Goal: Complete application form

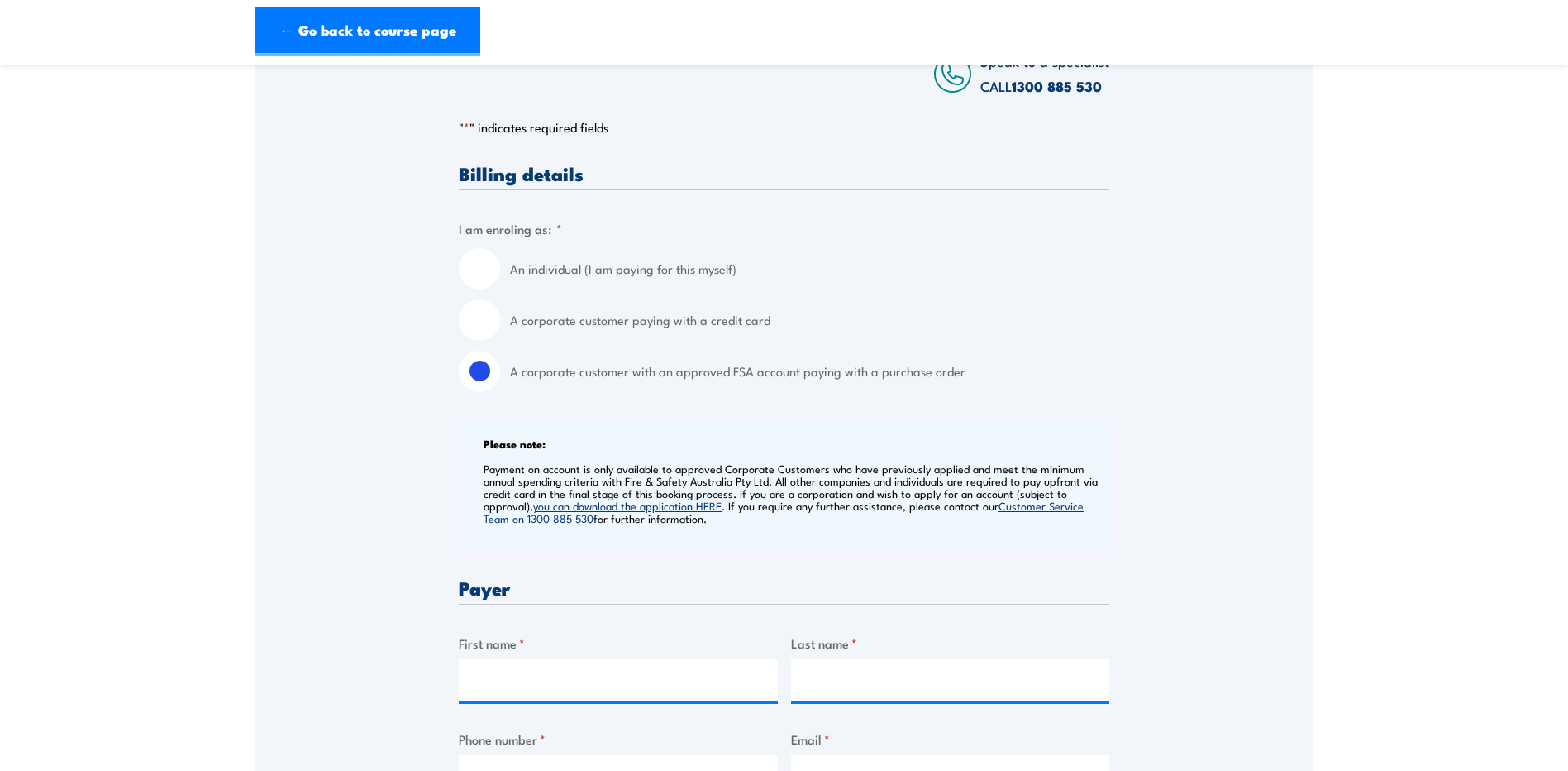
scroll to position [331, 0]
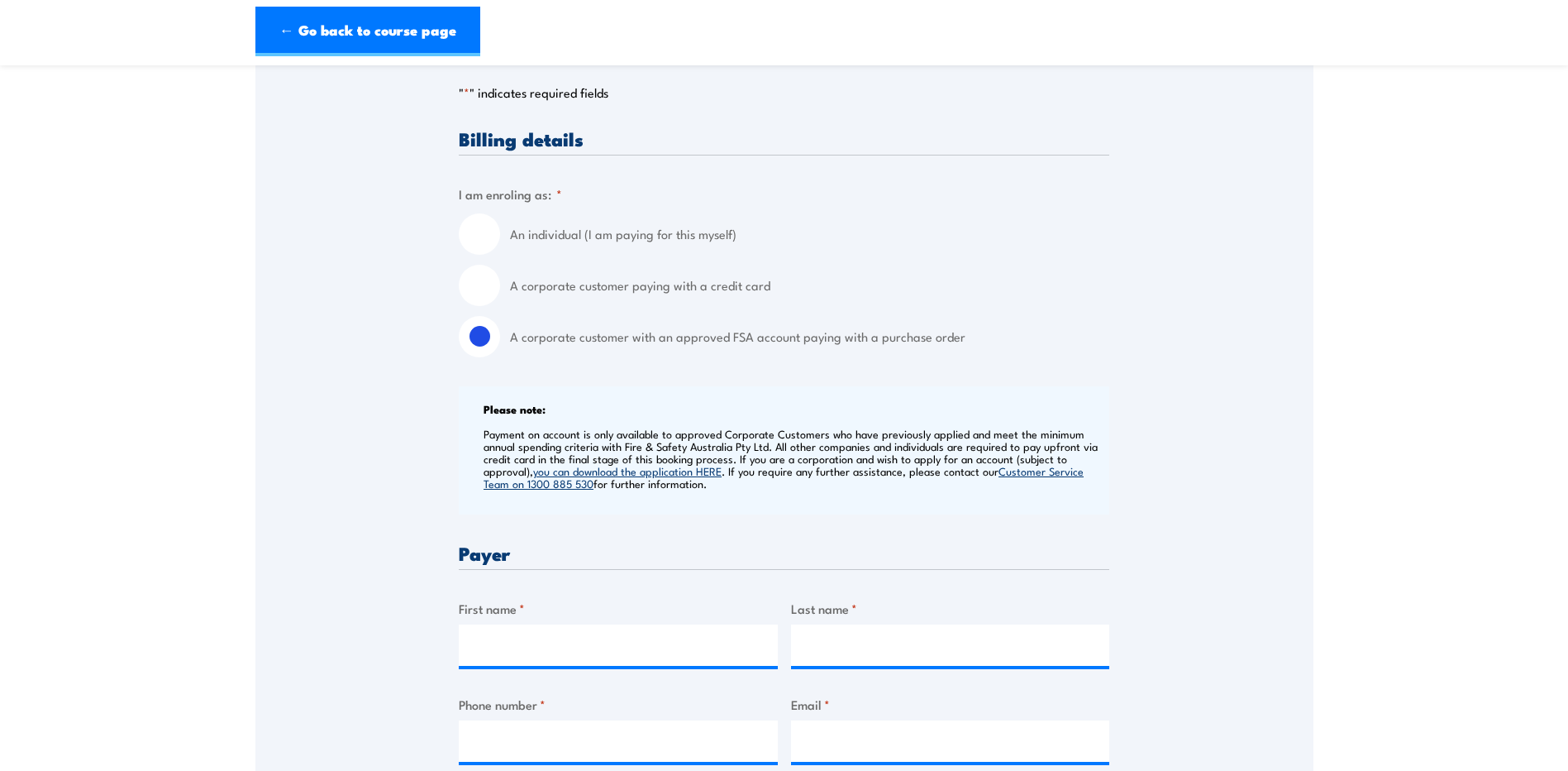
click at [481, 336] on input "A corporate customer with an approved FSA account paying with a purchase order" at bounding box center [480, 337] width 42 height 42
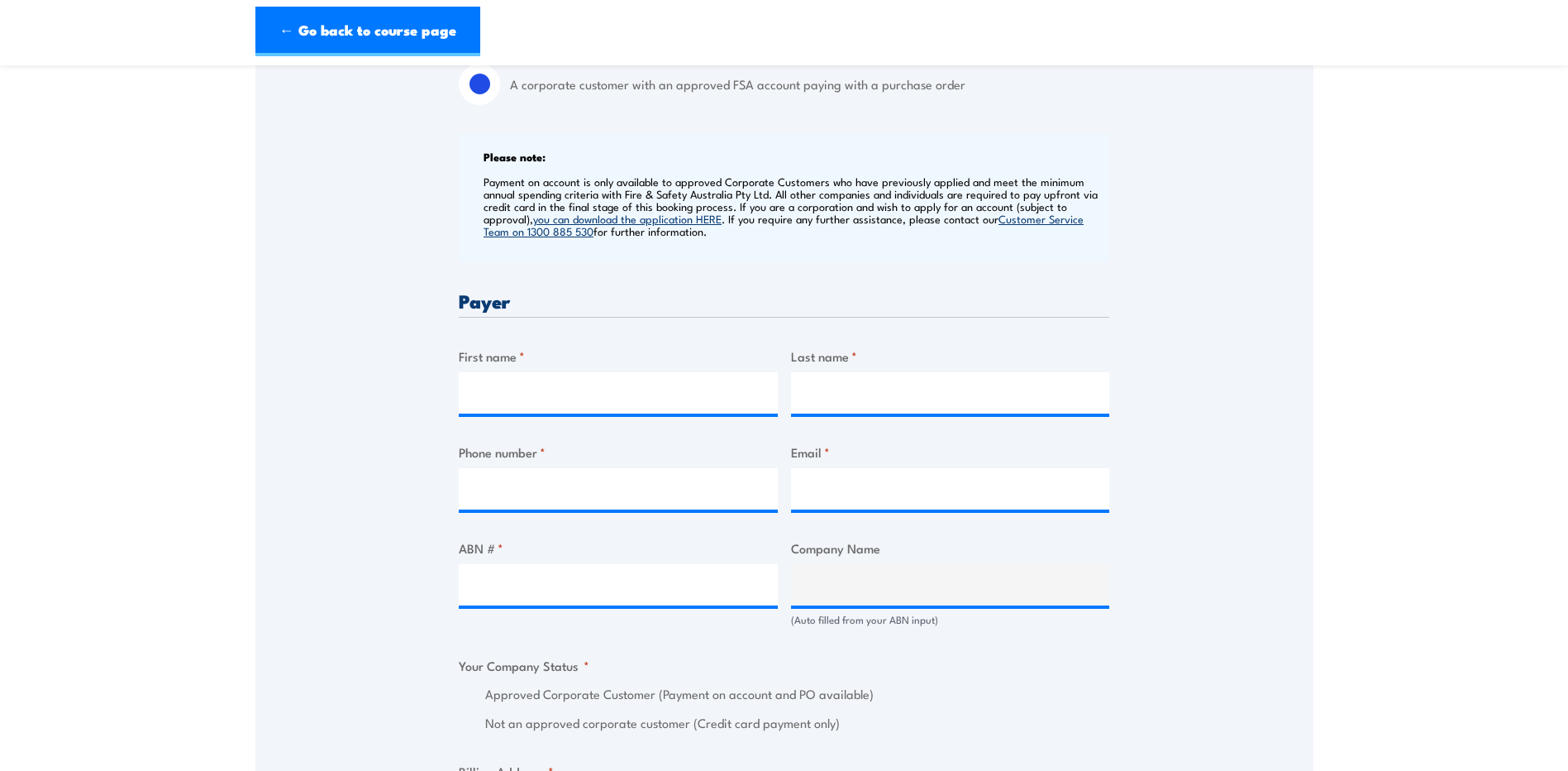
scroll to position [579, 0]
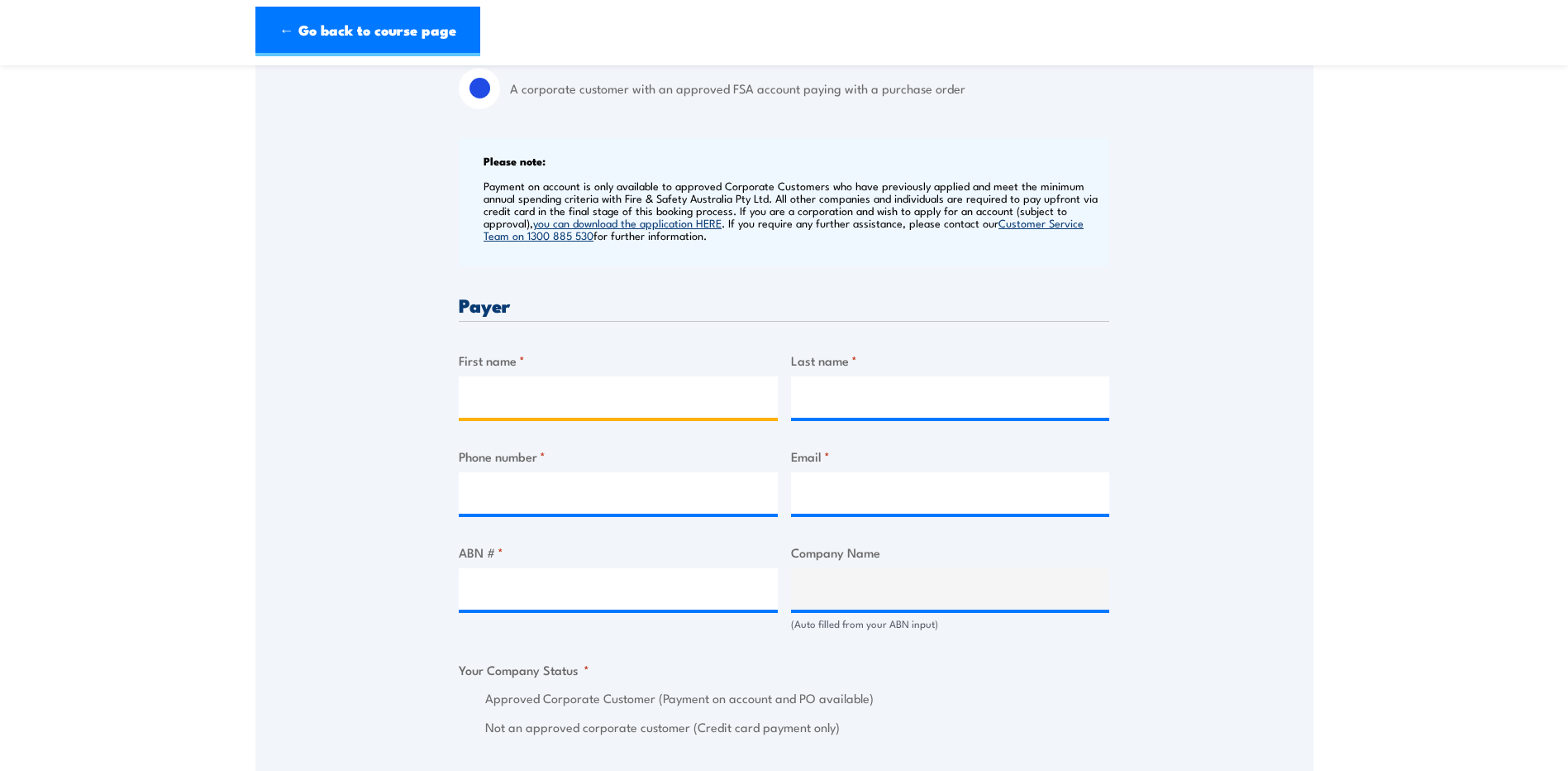
click at [503, 386] on input "First name *" at bounding box center [618, 397] width 319 height 42
type input "[PERSON_NAME]"
type input "Barratt"
type input "0418324741"
type input "[PERSON_NAME][EMAIL_ADDRESS][PERSON_NAME][DOMAIN_NAME]"
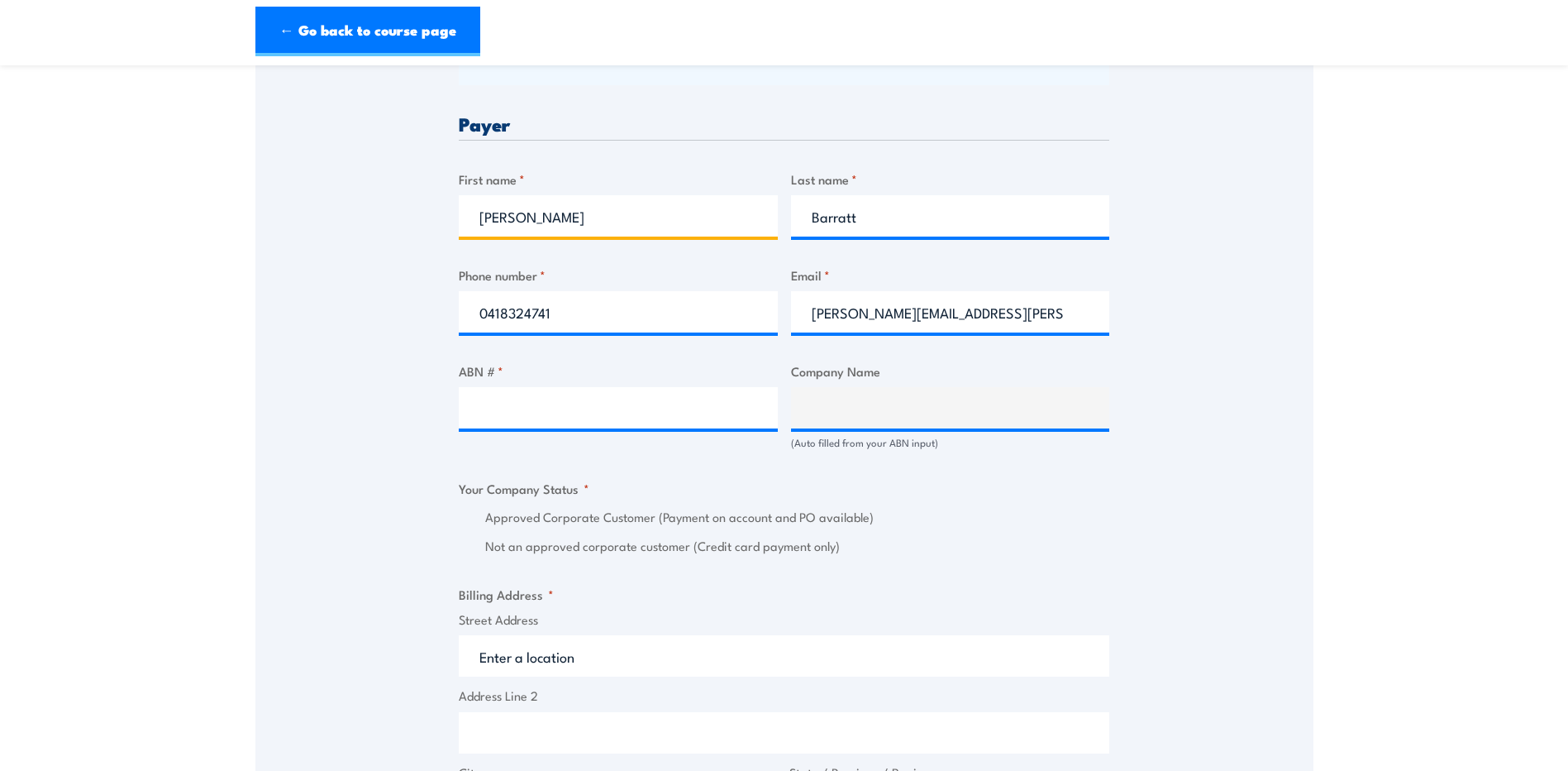
scroll to position [827, 0]
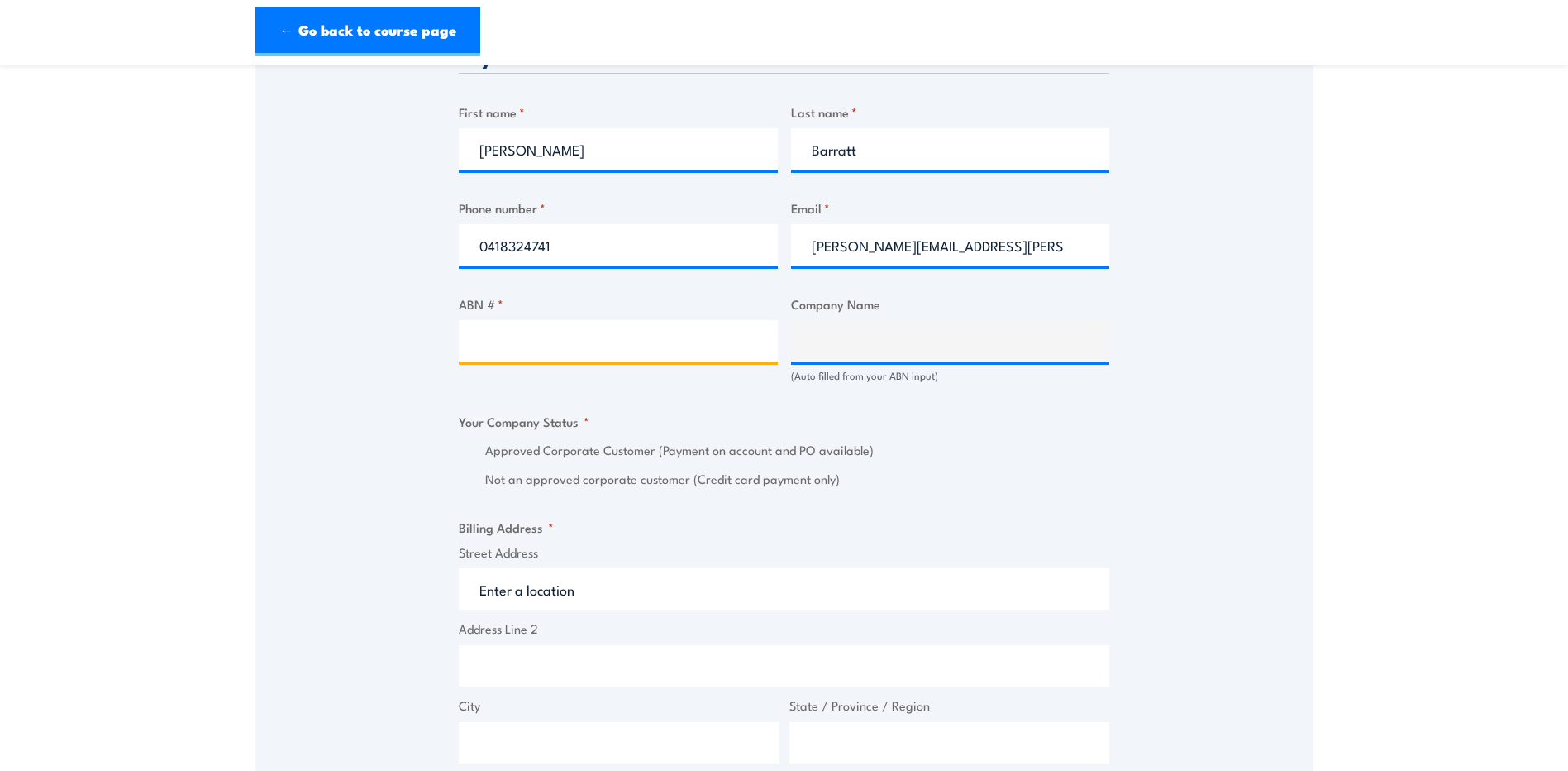
click at [549, 325] on input "ABN # *" at bounding box center [618, 341] width 319 height 42
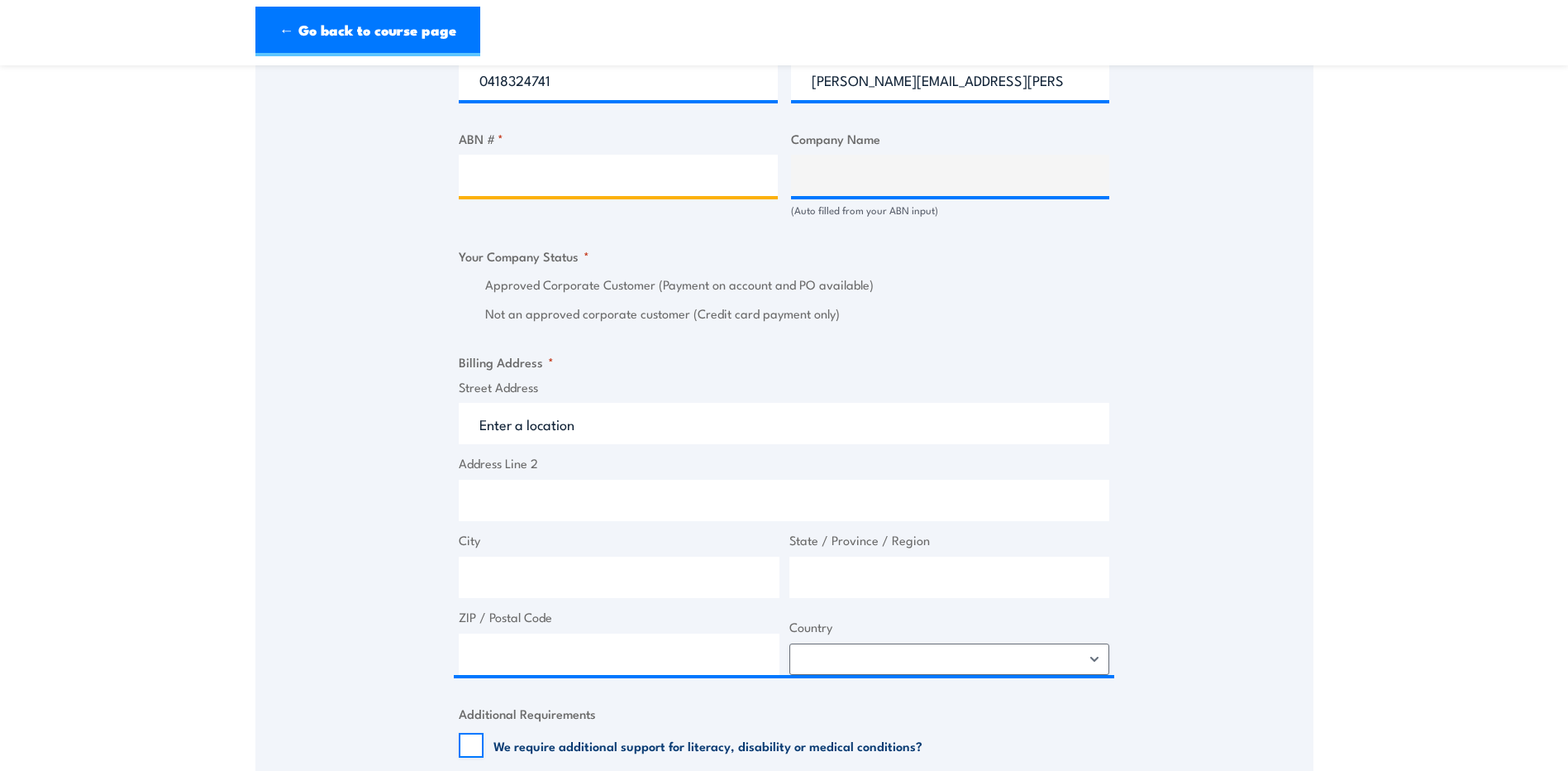
scroll to position [910, 0]
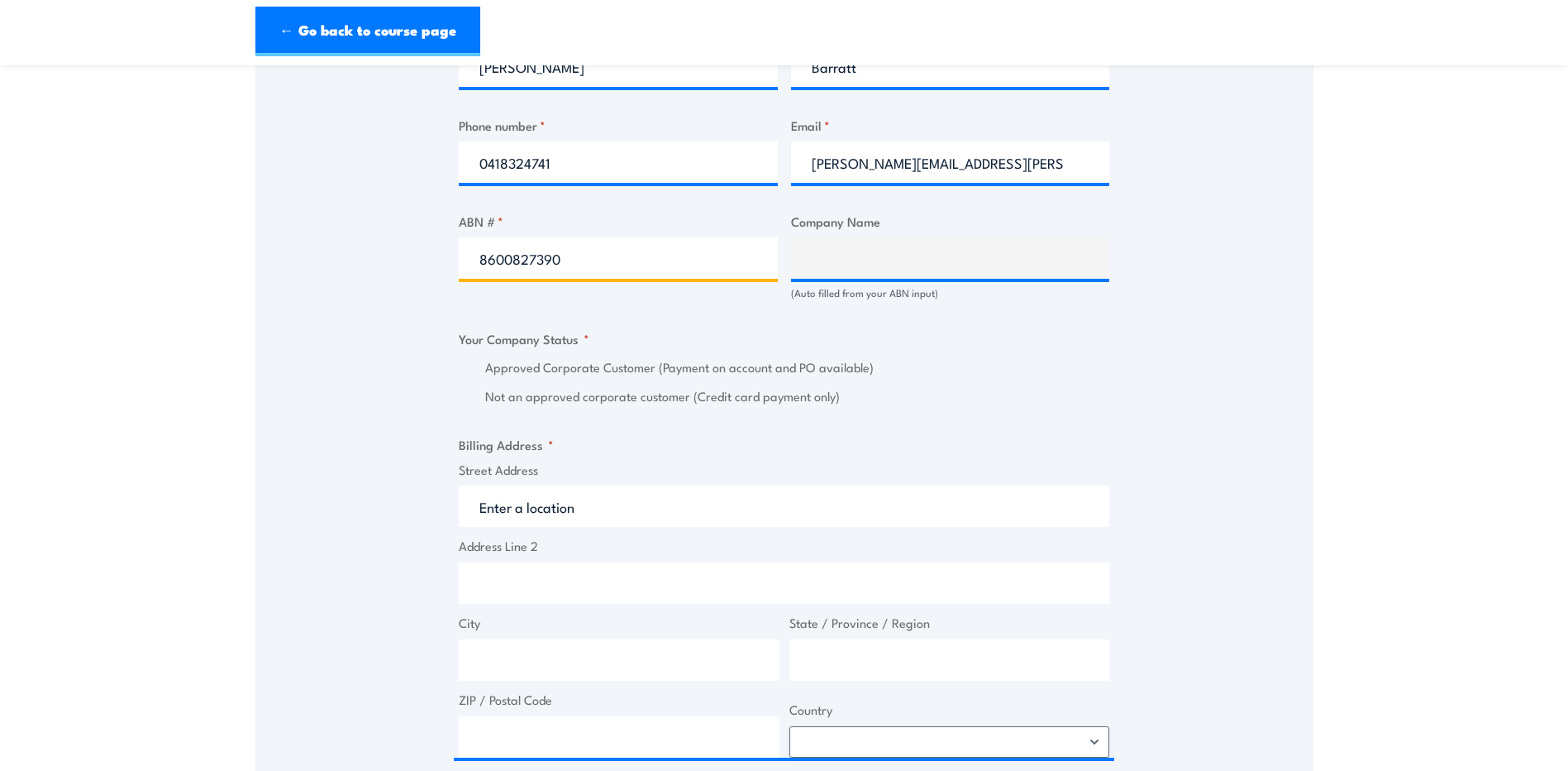
type input "86008273907"
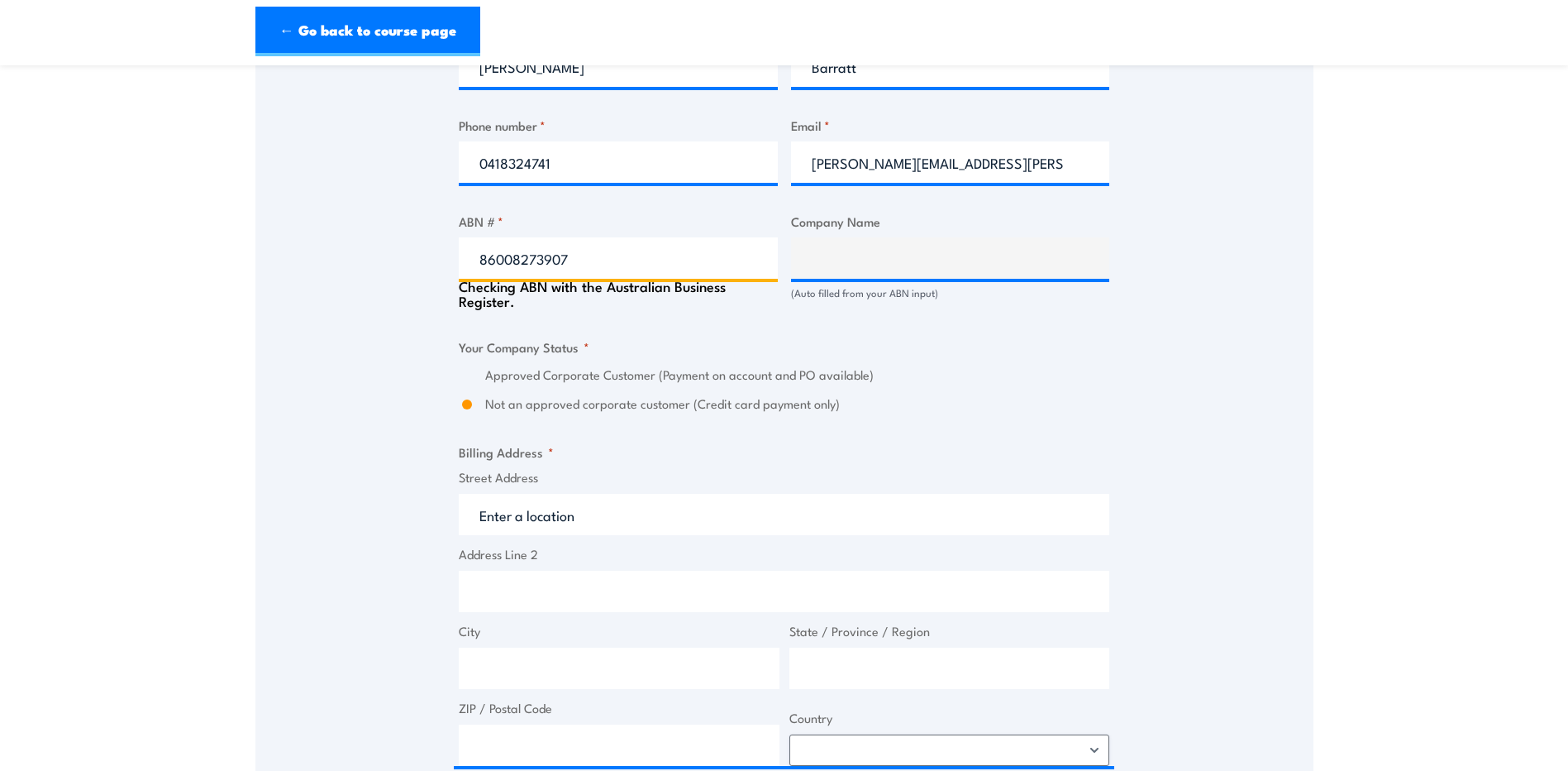
type input "VINARCHY AUSTRALIA LIMITED"
radio input "true"
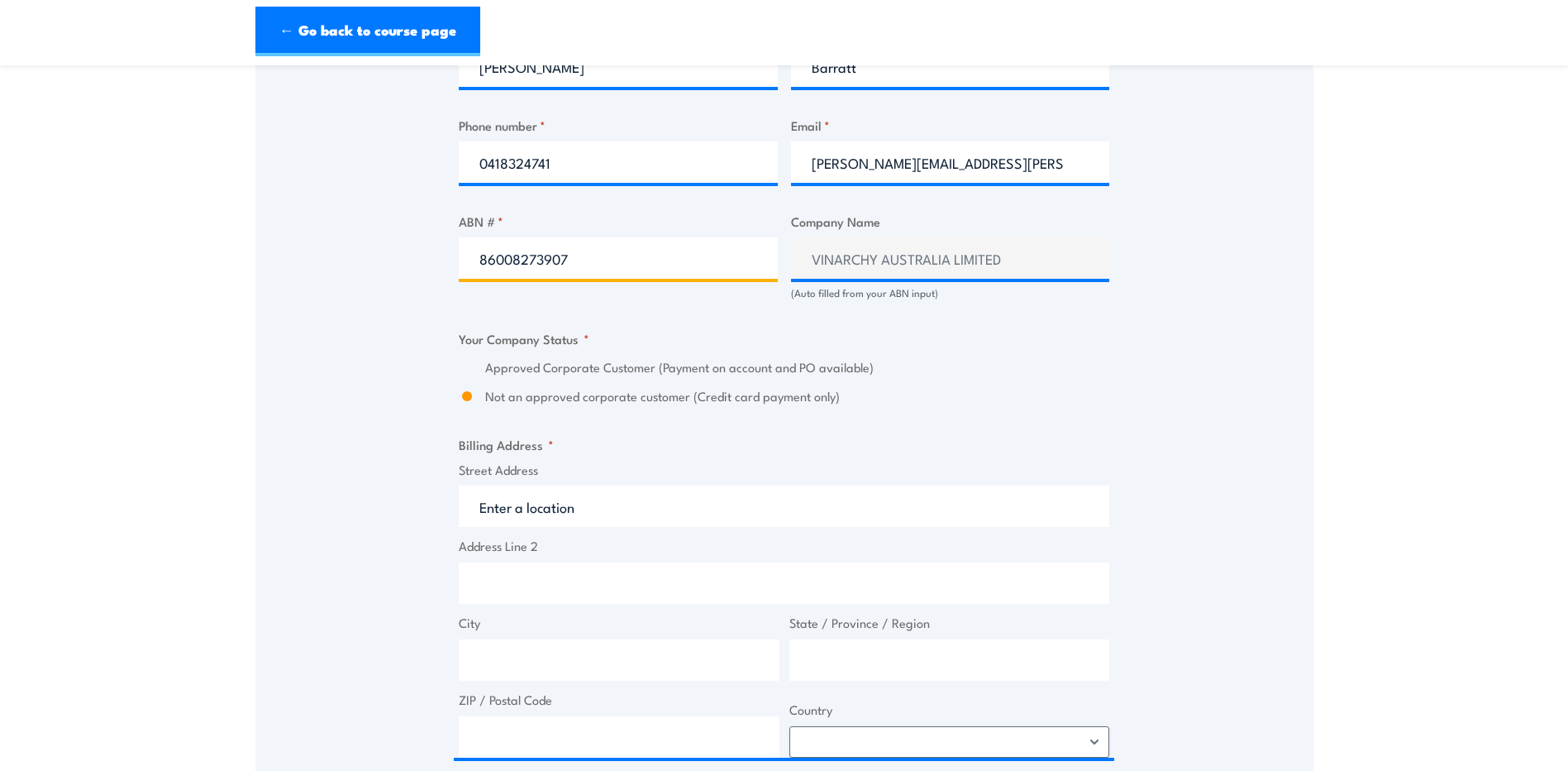
type input "86008273907"
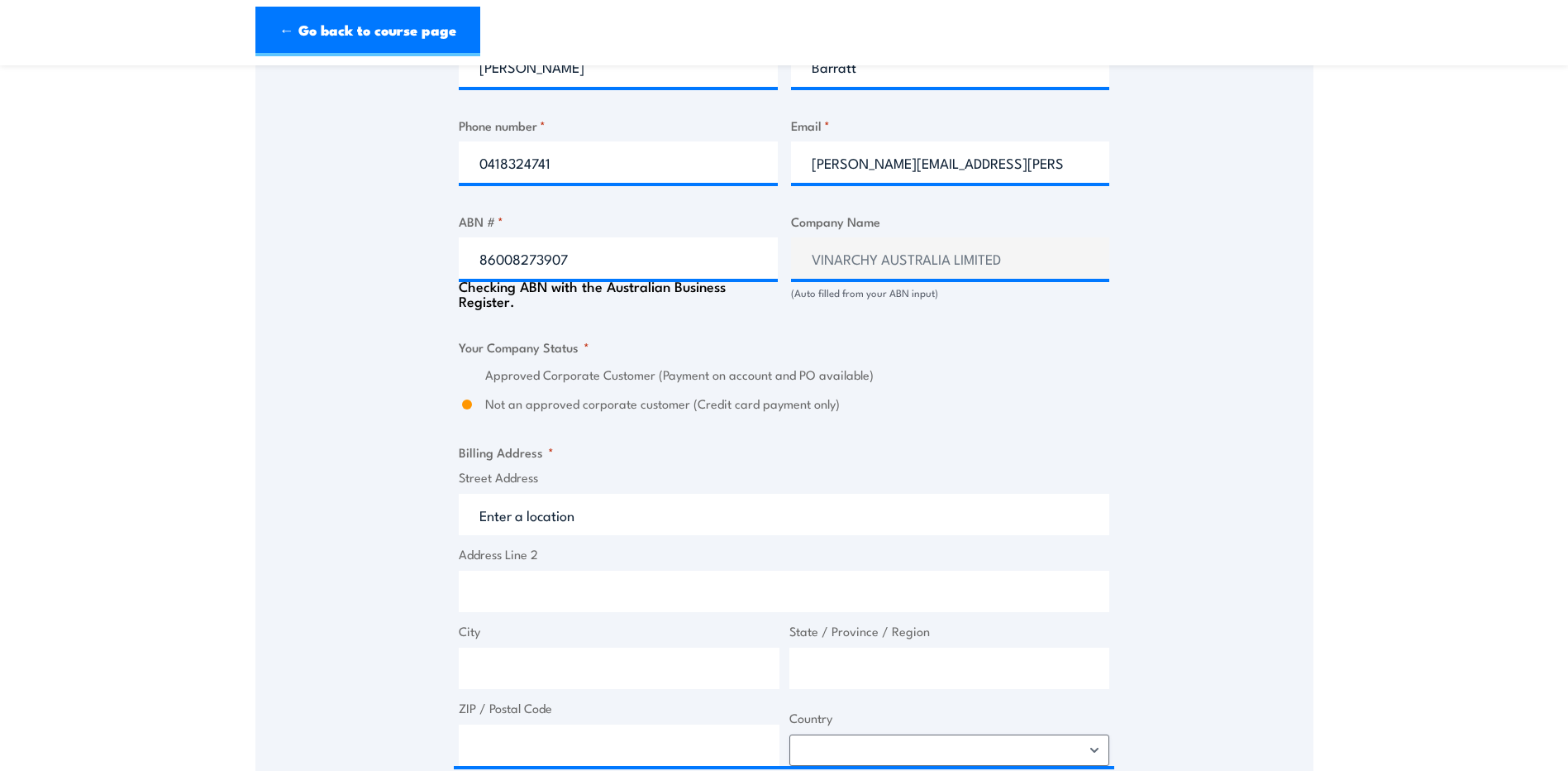
click at [738, 307] on div "Billing details I am enroling as: * An individual (I am paying for this myself)…" at bounding box center [784, 401] width 650 height 1703
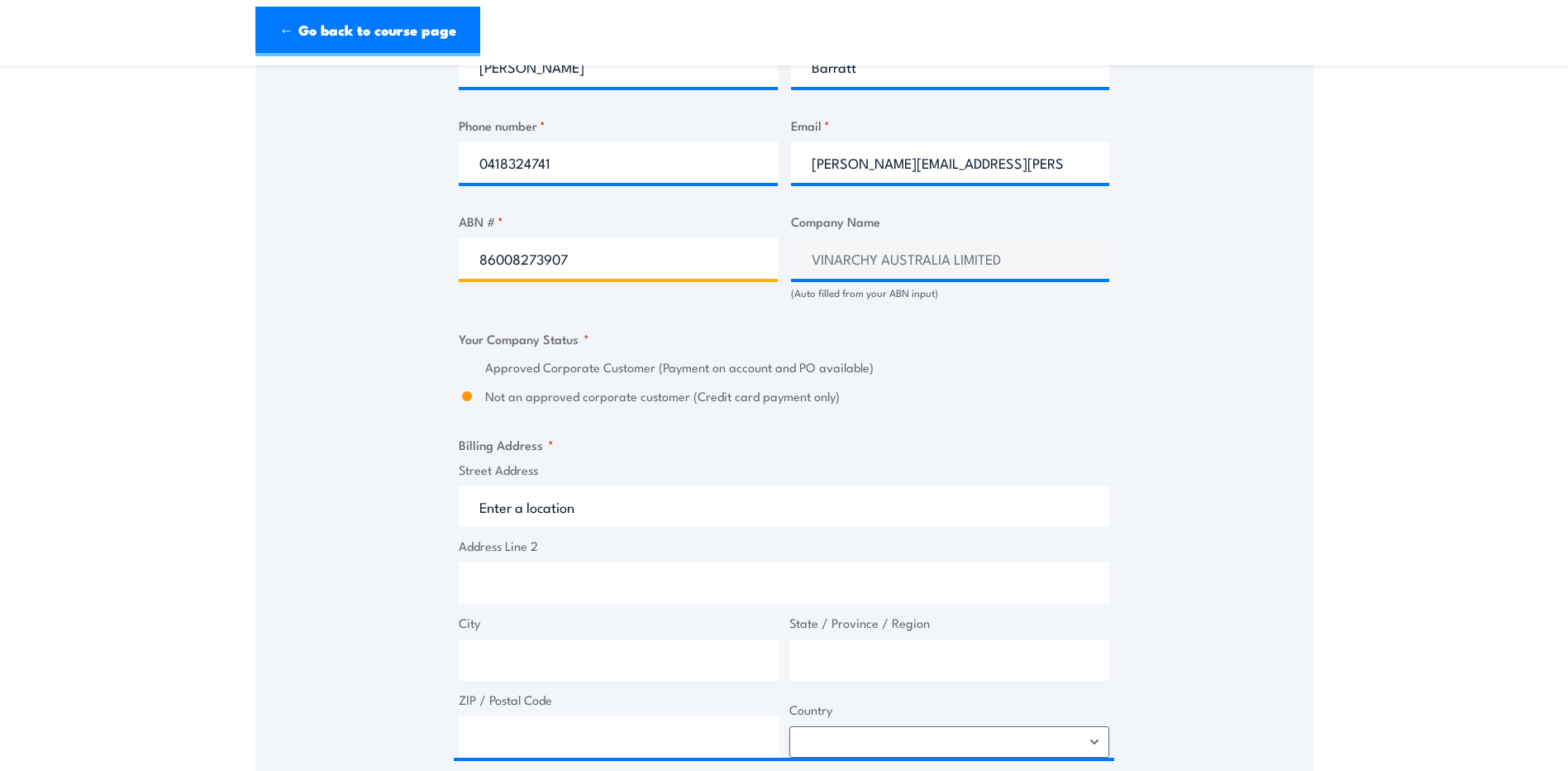
drag, startPoint x: 577, startPoint y: 258, endPoint x: 479, endPoint y: 284, distance: 101.4
click at [477, 285] on div "ABN # * 86008273907" at bounding box center [618, 255] width 319 height 88
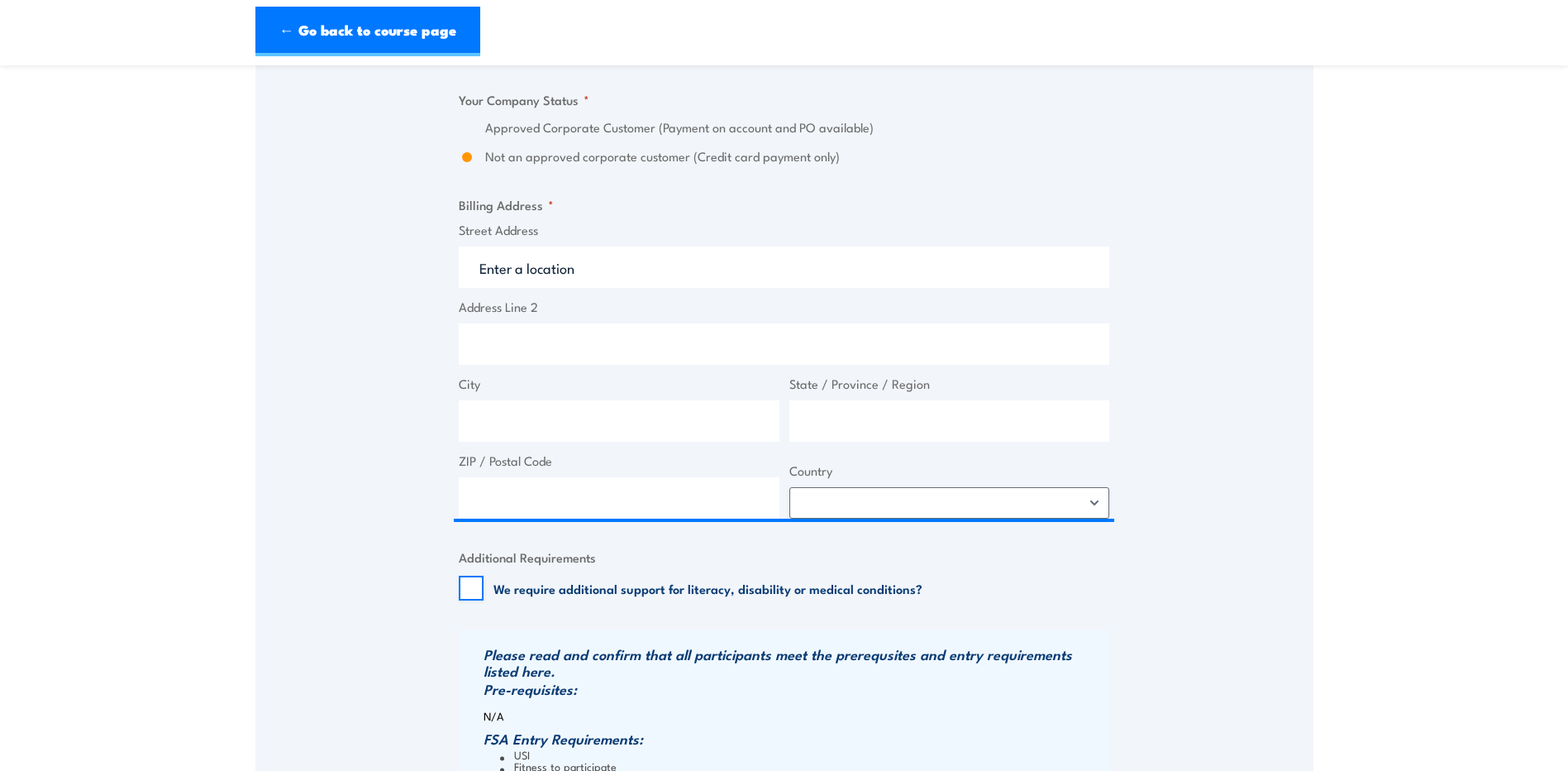
scroll to position [1157, 0]
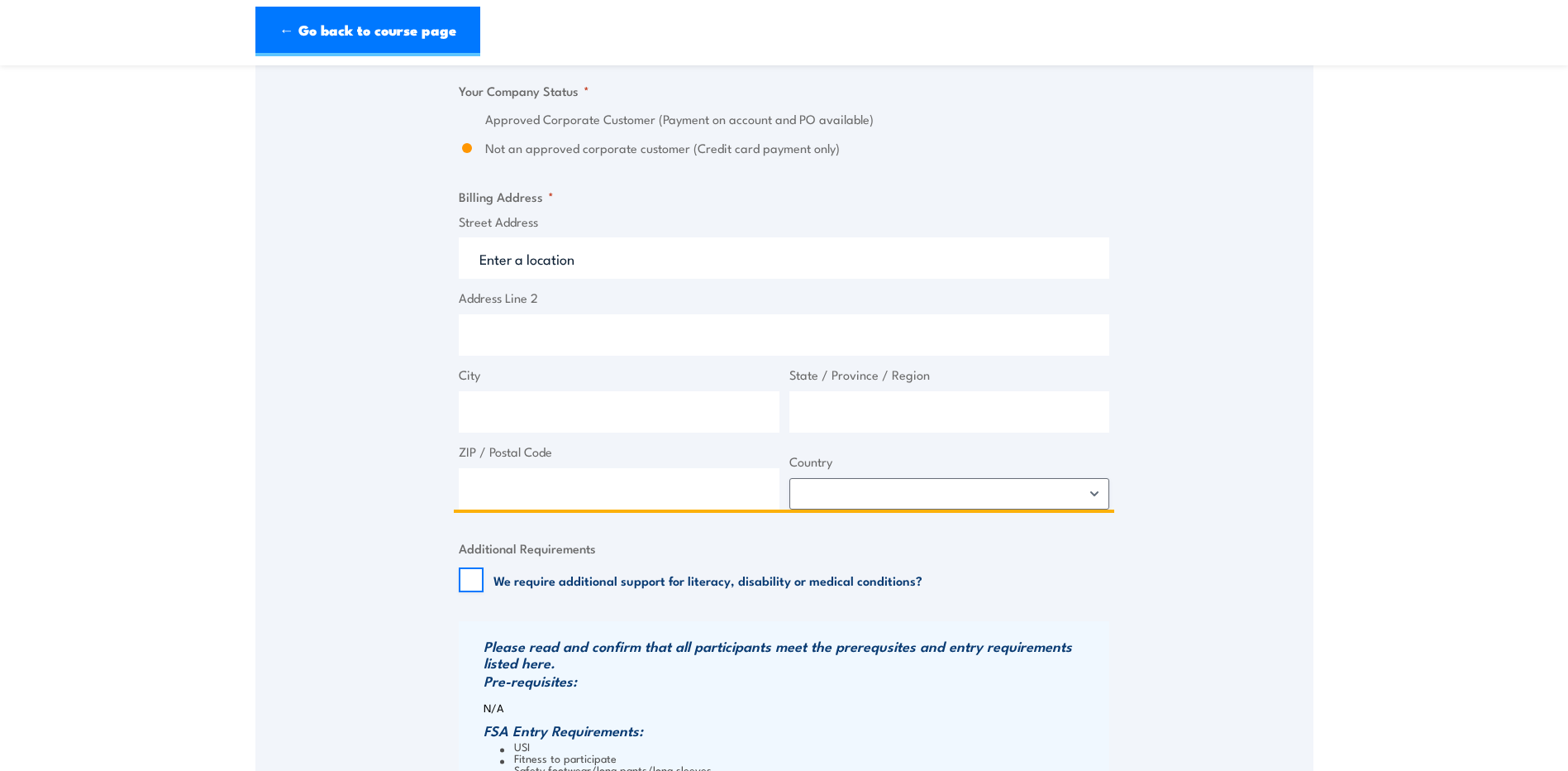
click at [481, 254] on input "Street Address" at bounding box center [784, 258] width 650 height 42
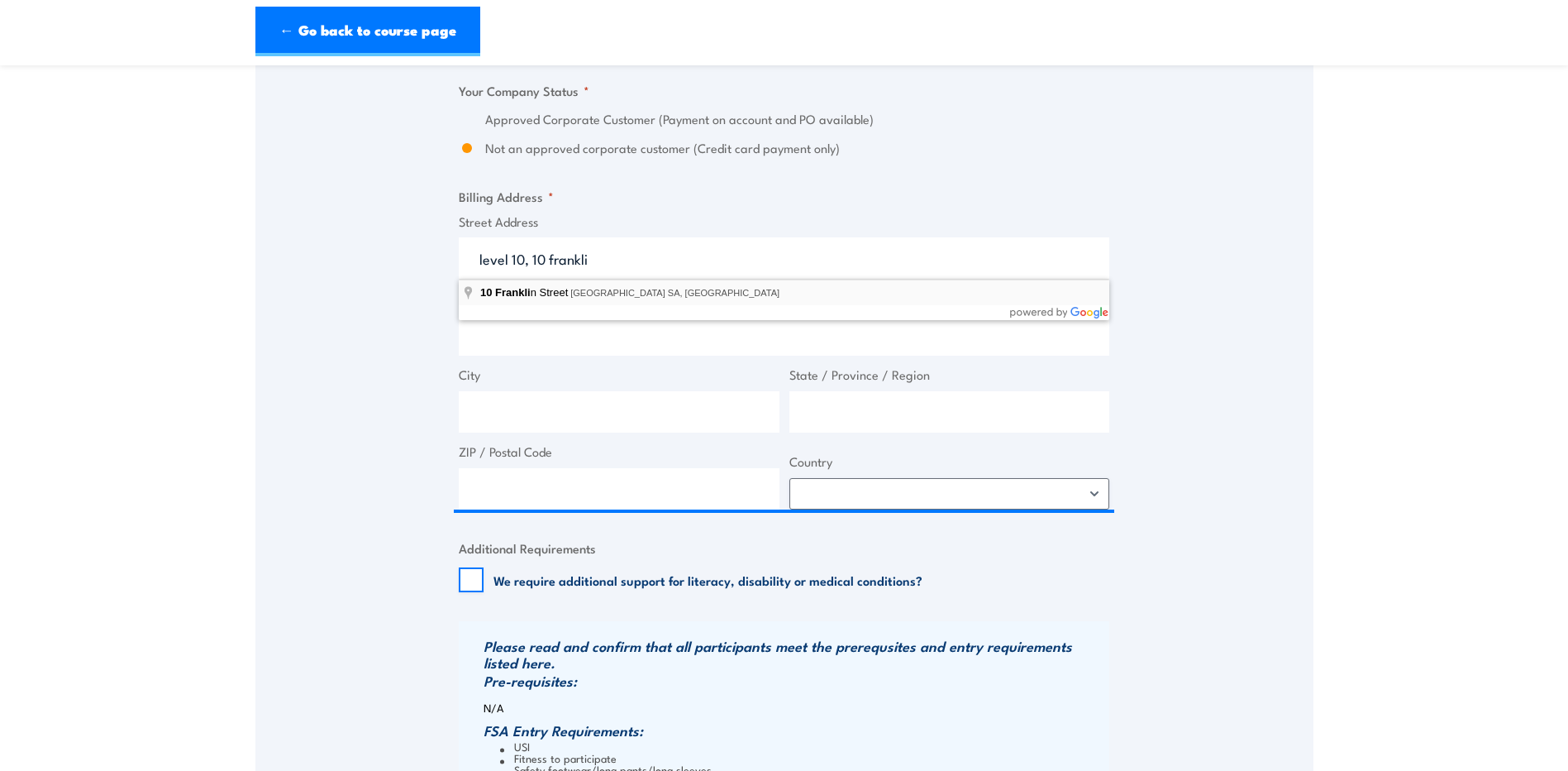
type input "[STREET_ADDRESS]"
type input "[GEOGRAPHIC_DATA]"
type input "5000"
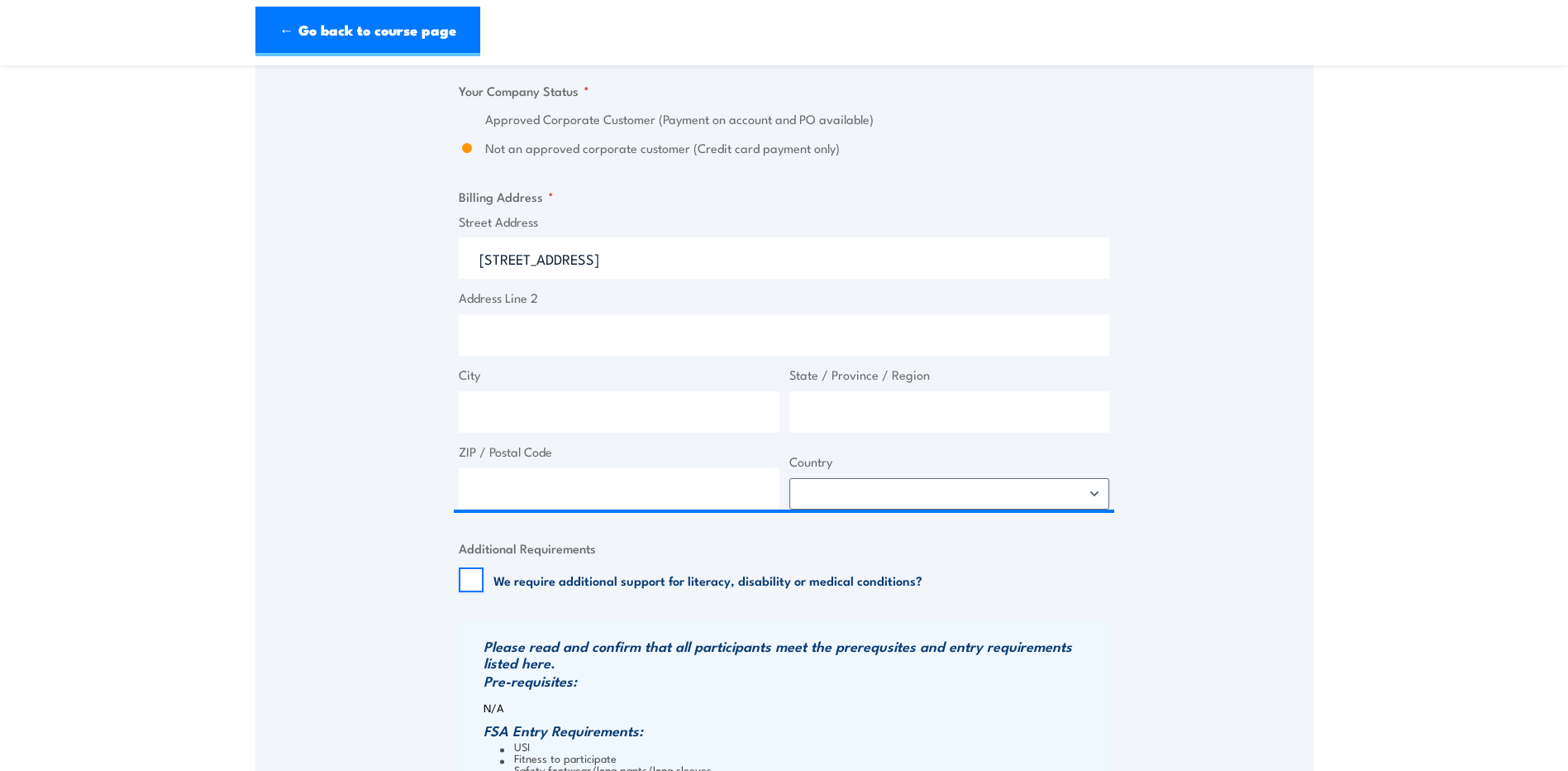
select select "[GEOGRAPHIC_DATA]"
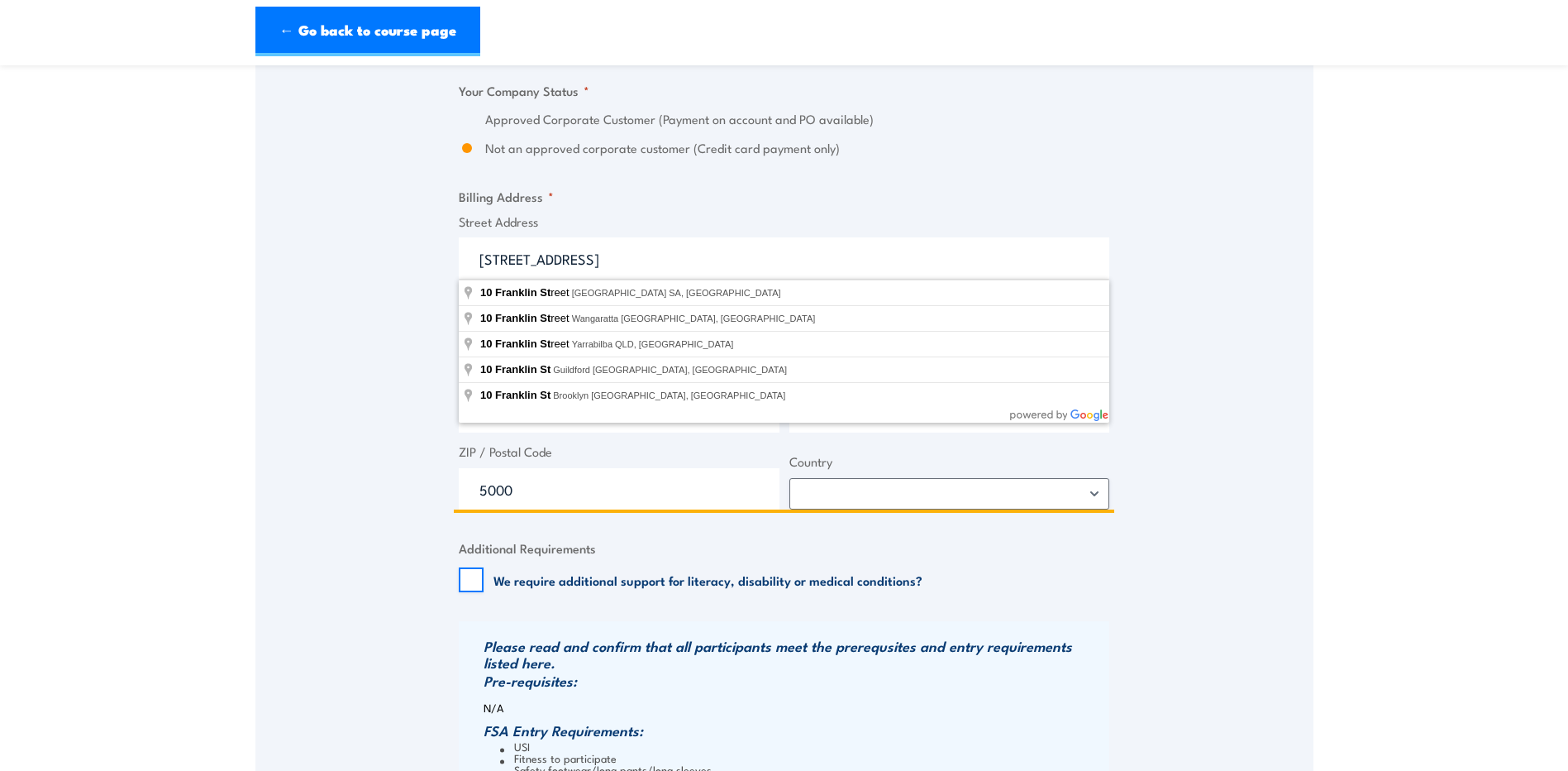
drag, startPoint x: 566, startPoint y: 263, endPoint x: 497, endPoint y: 268, distance: 69.2
click at [497, 268] on input "[STREET_ADDRESS]" at bounding box center [784, 258] width 650 height 42
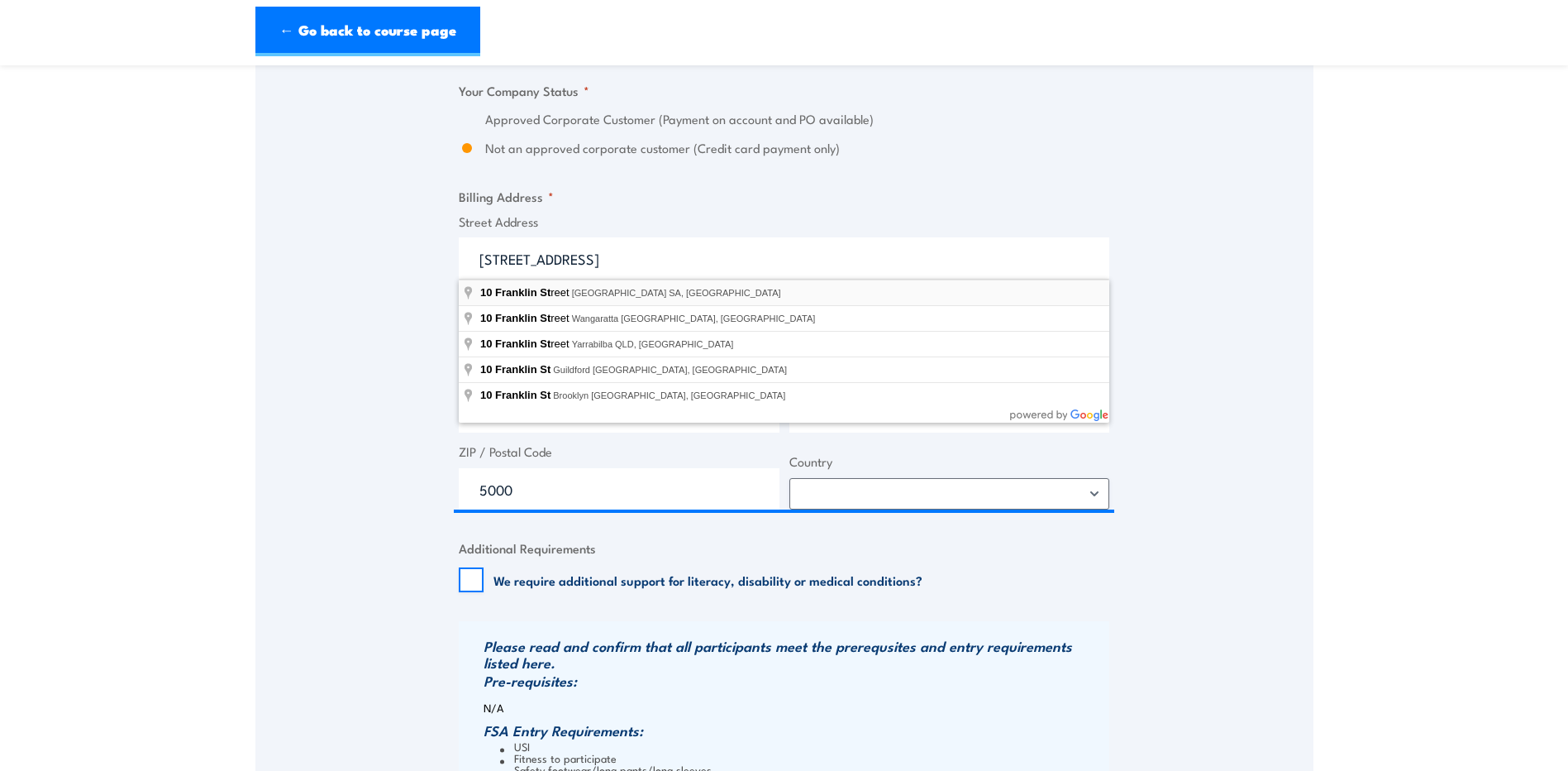
type input "[STREET_ADDRESS]"
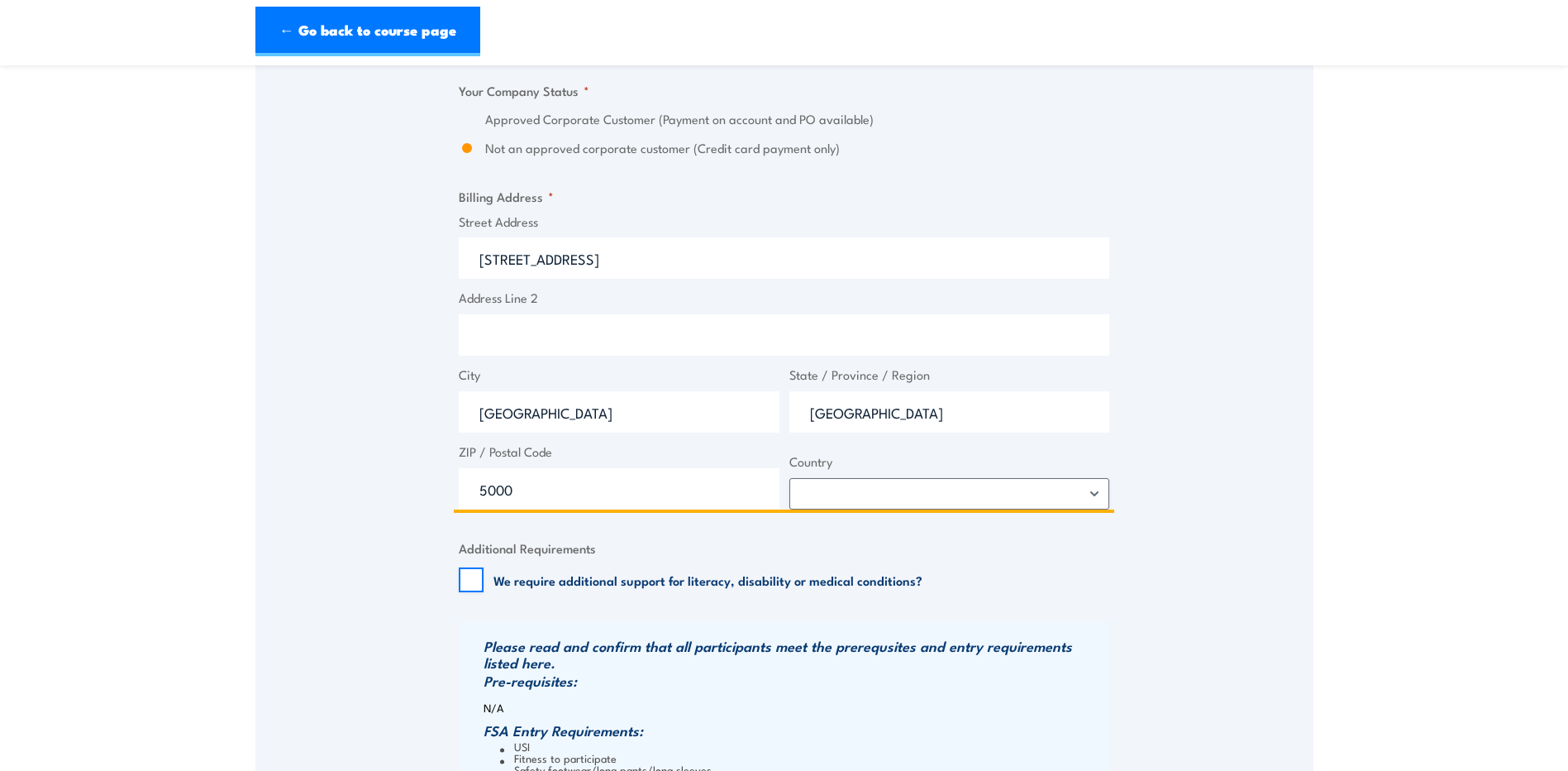
click at [474, 257] on input "[STREET_ADDRESS]" at bounding box center [784, 258] width 650 height 42
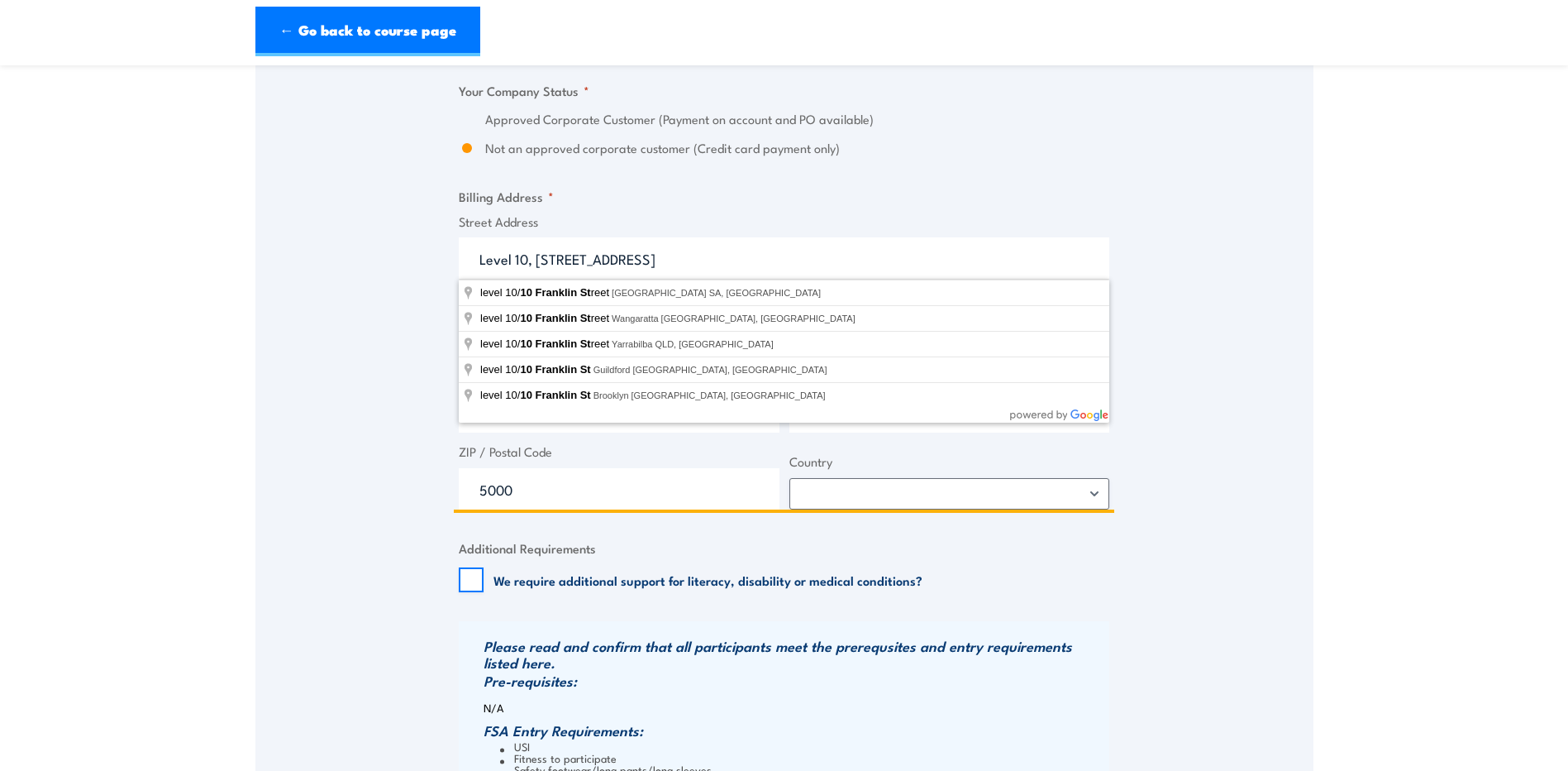
click at [804, 268] on input "Level 10, [STREET_ADDRESS]" at bounding box center [784, 258] width 650 height 42
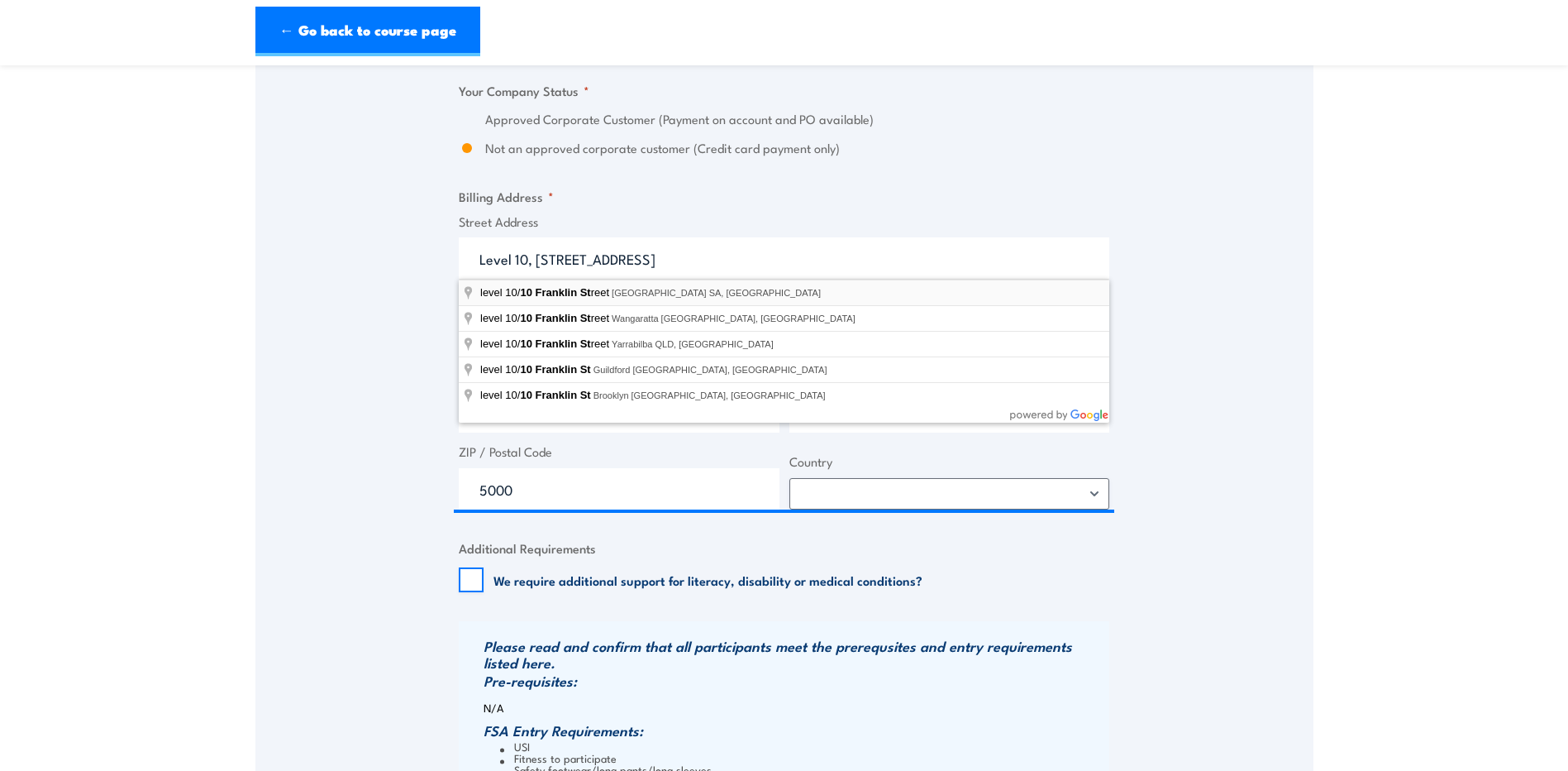
type input "level [STREET_ADDRESS]"
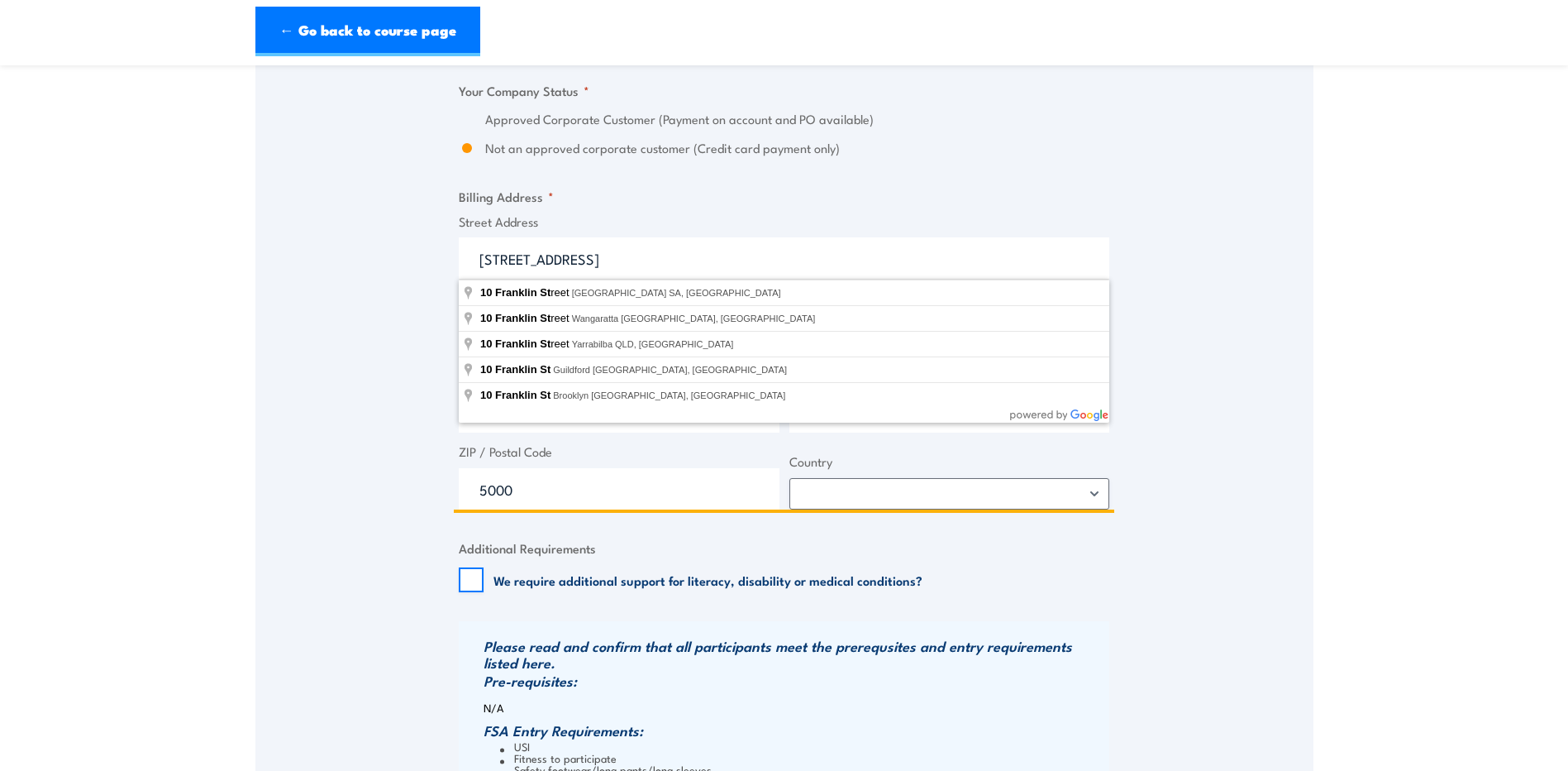
drag, startPoint x: 565, startPoint y: 259, endPoint x: 479, endPoint y: 263, distance: 86.1
click at [480, 263] on input "[STREET_ADDRESS]" at bounding box center [784, 258] width 650 height 42
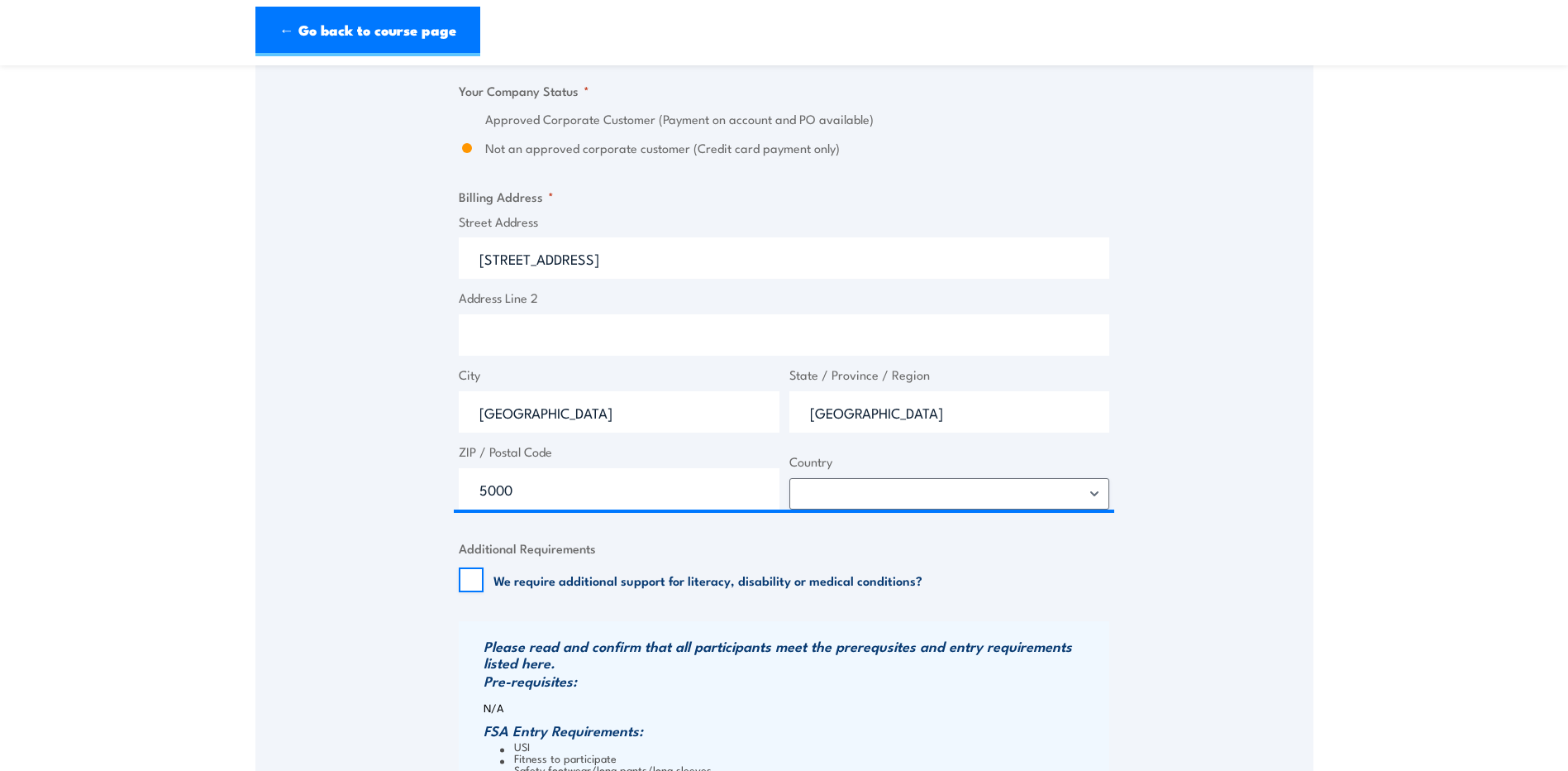
click at [750, 213] on label "Street Address" at bounding box center [784, 222] width 650 height 19
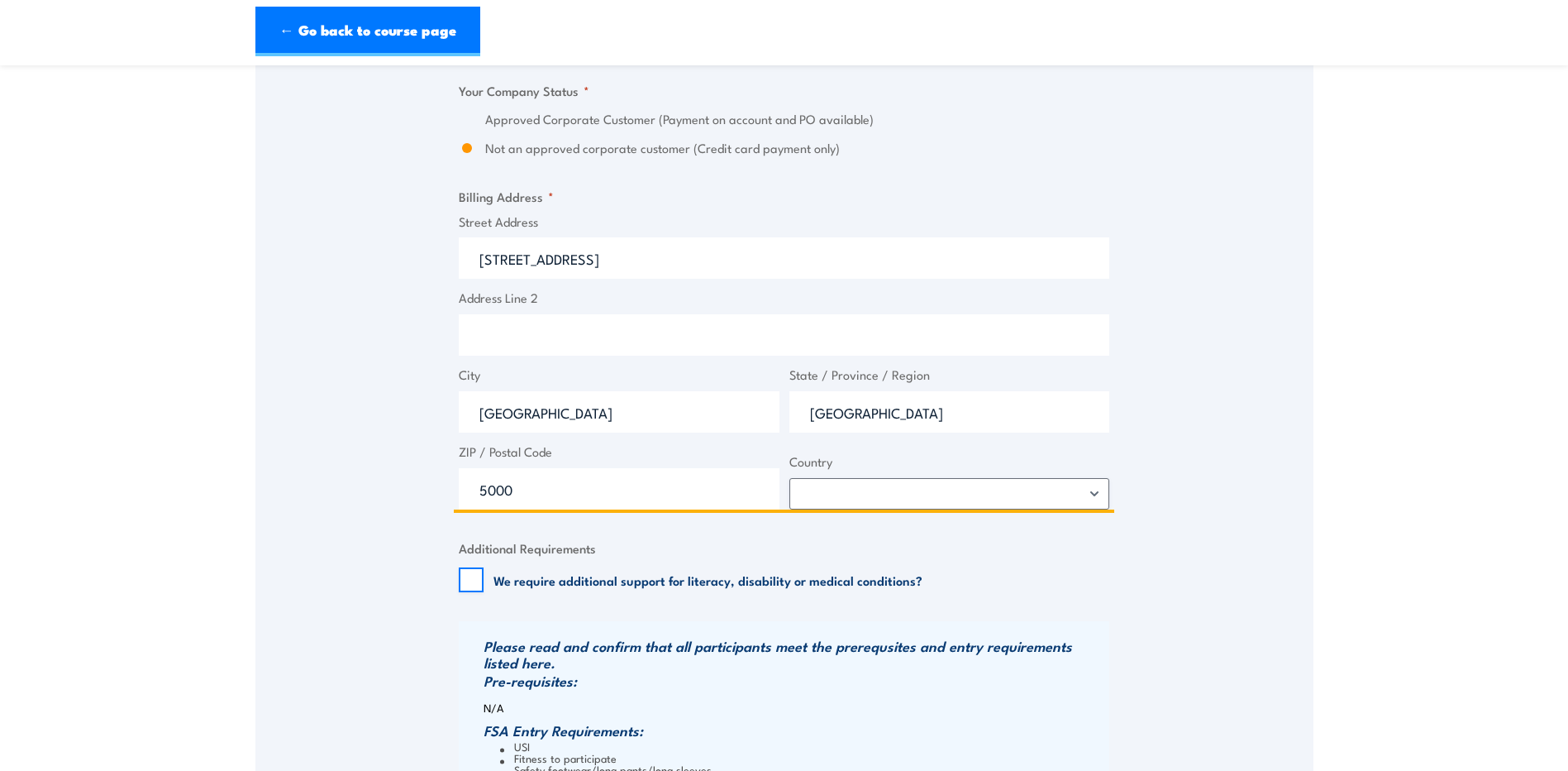
click at [750, 237] on input "[STREET_ADDRESS]" at bounding box center [784, 258] width 650 height 42
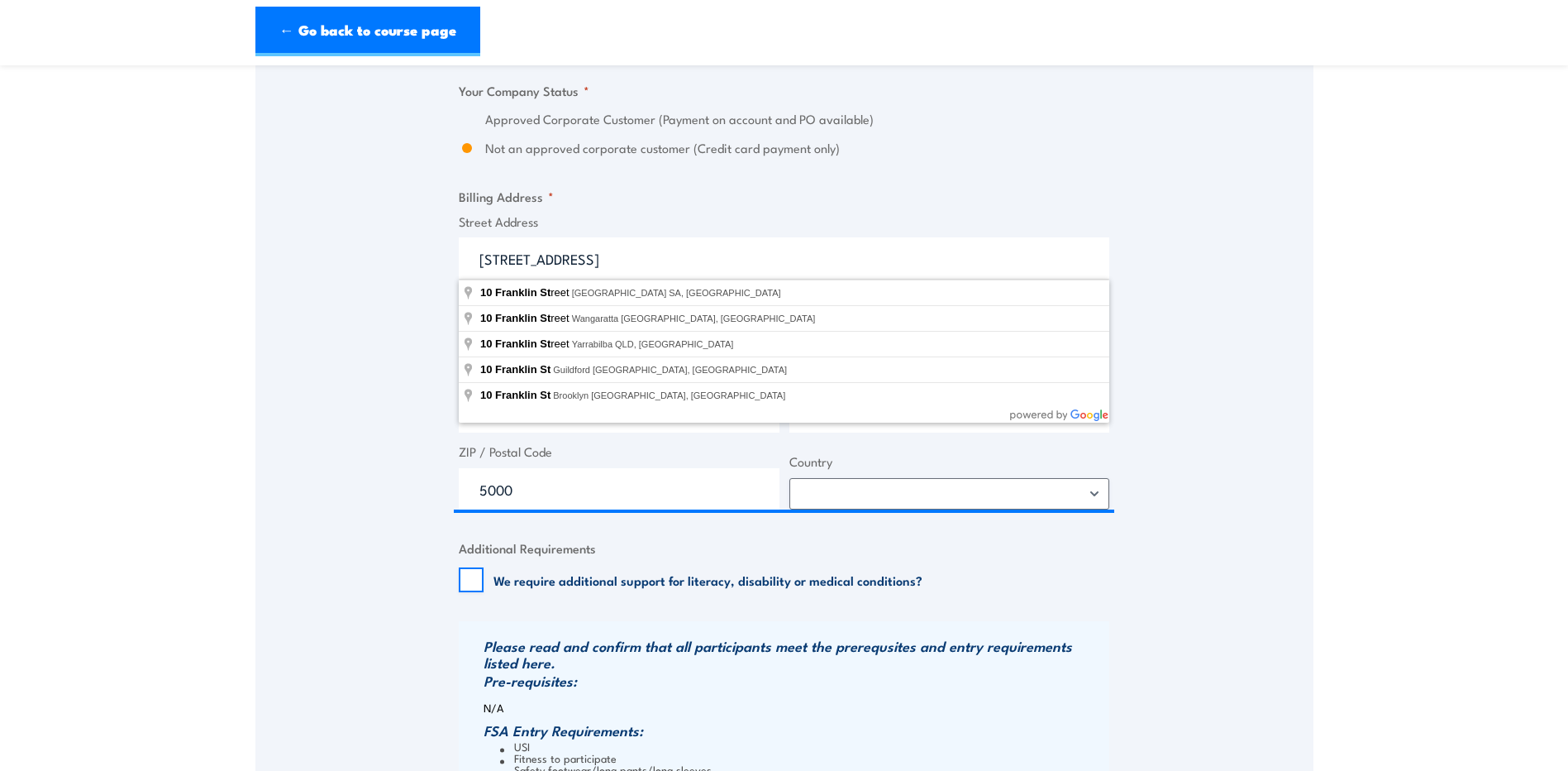
drag, startPoint x: 711, startPoint y: 228, endPoint x: 672, endPoint y: 242, distance: 41.4
click at [710, 226] on label "Street Address" at bounding box center [784, 222] width 650 height 19
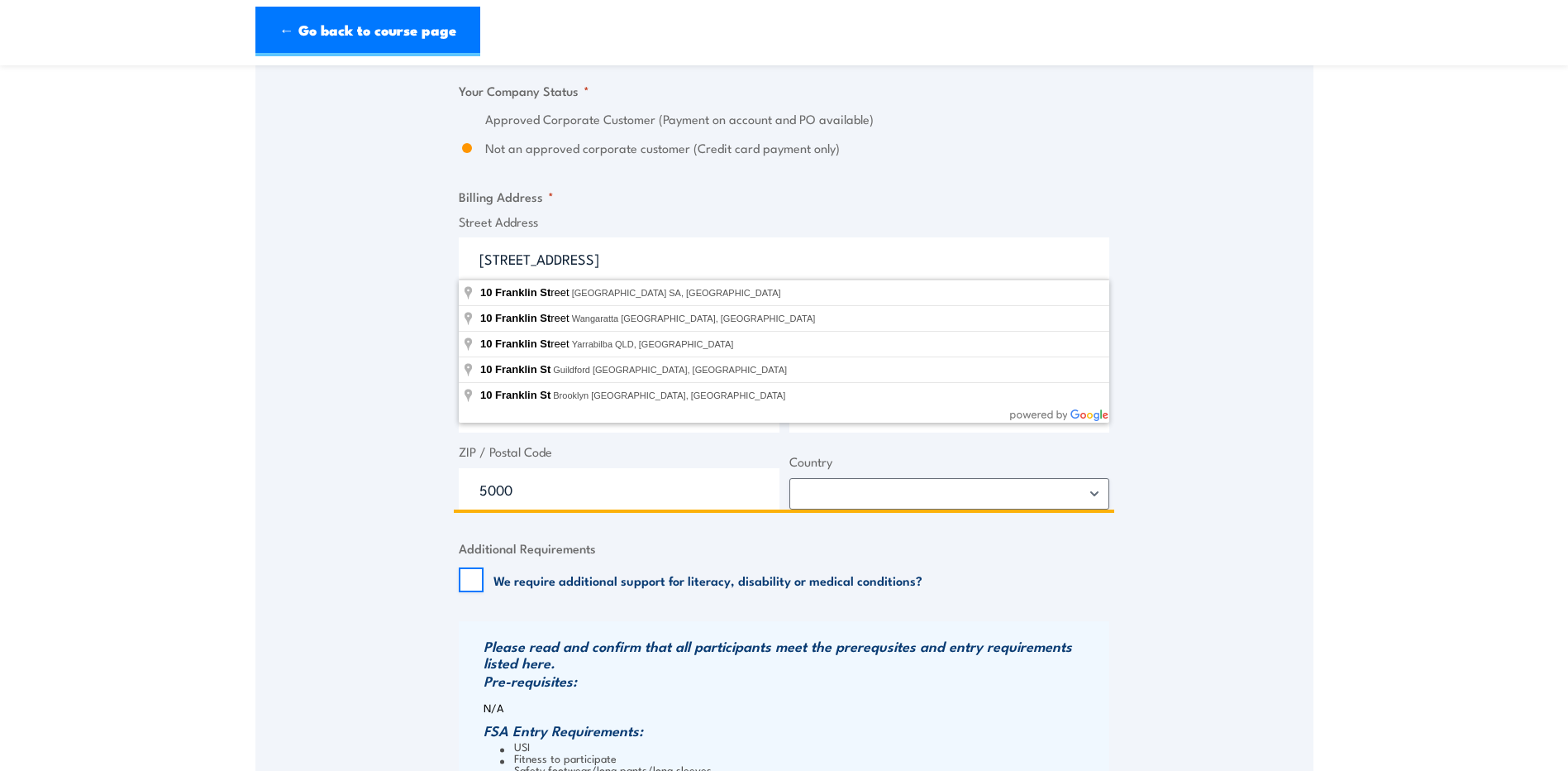
click at [710, 237] on input "[STREET_ADDRESS]" at bounding box center [784, 258] width 650 height 42
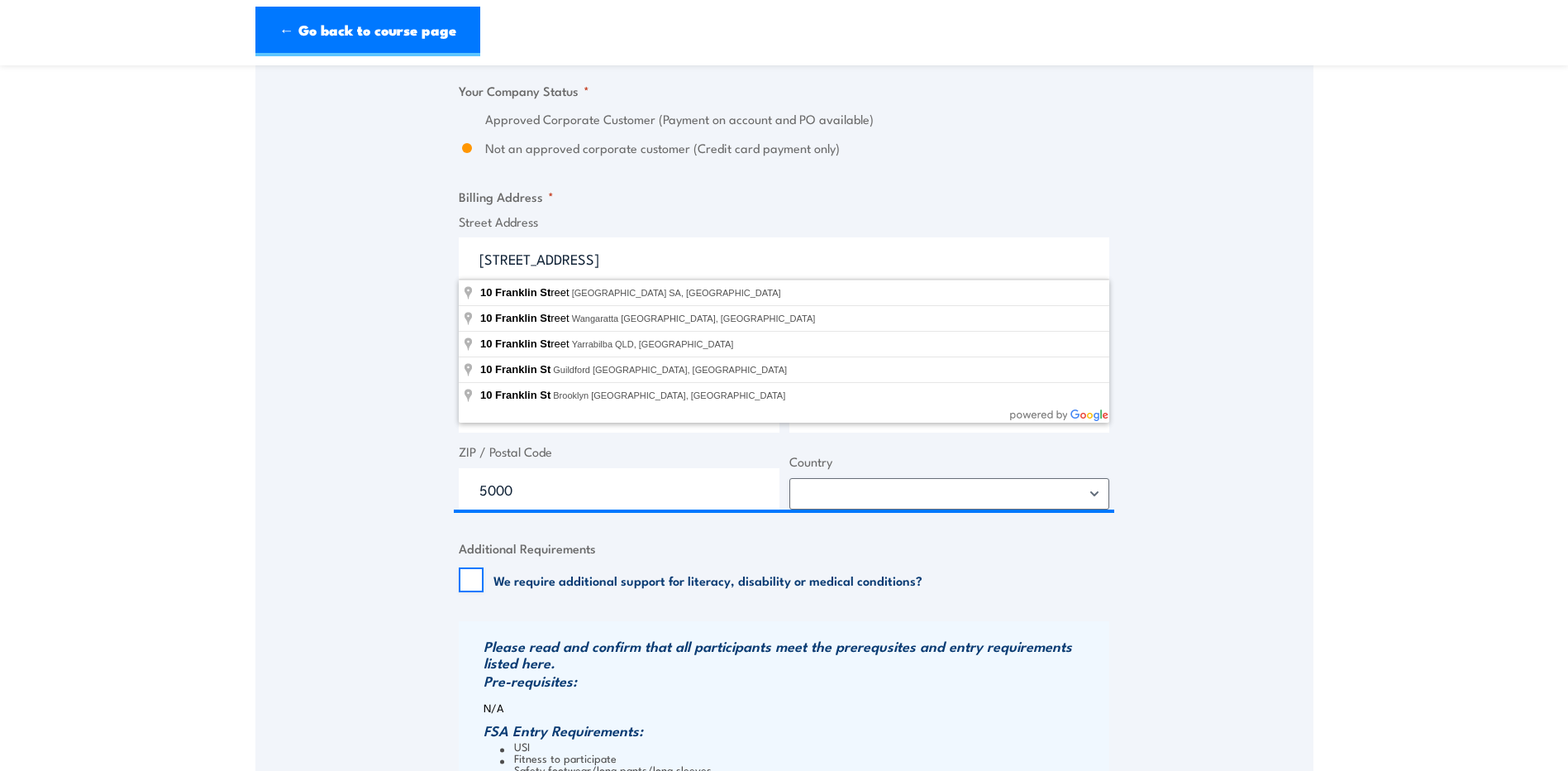
type input "[STREET_ADDRESS]"
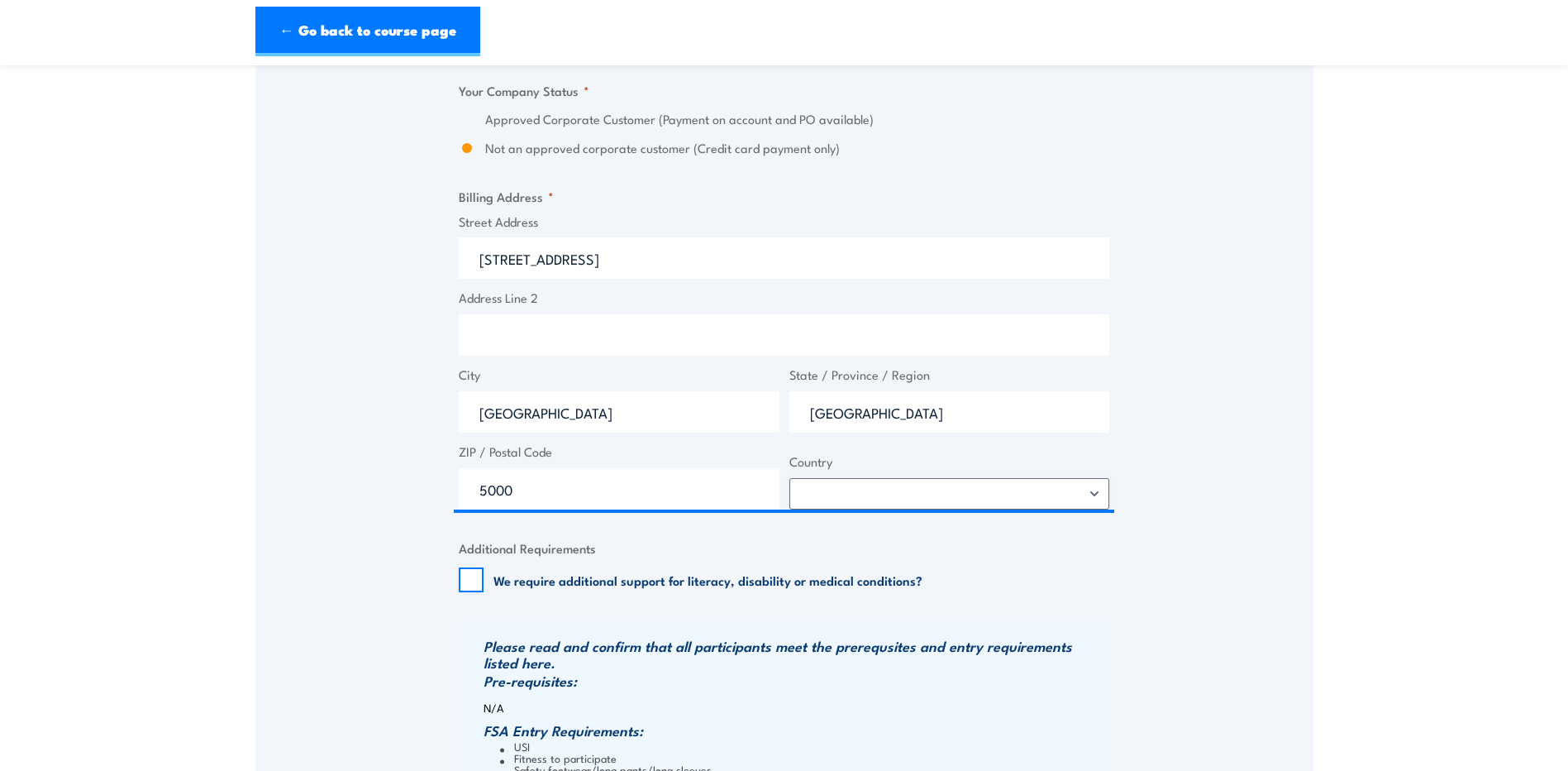
type input "[STREET_ADDRESS]"
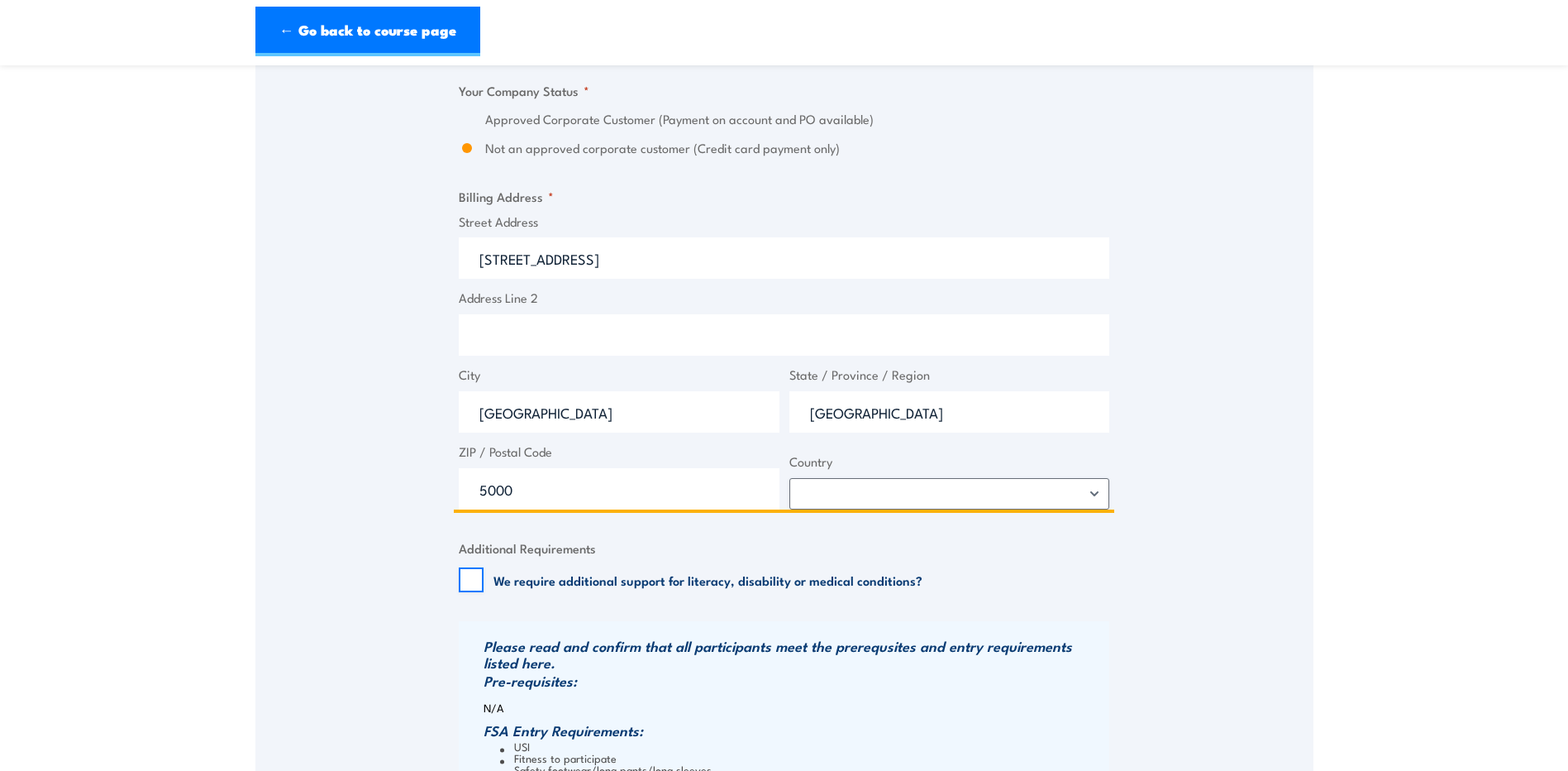
click at [500, 330] on input "Address Line 2" at bounding box center [784, 335] width 650 height 42
type input "level 10"
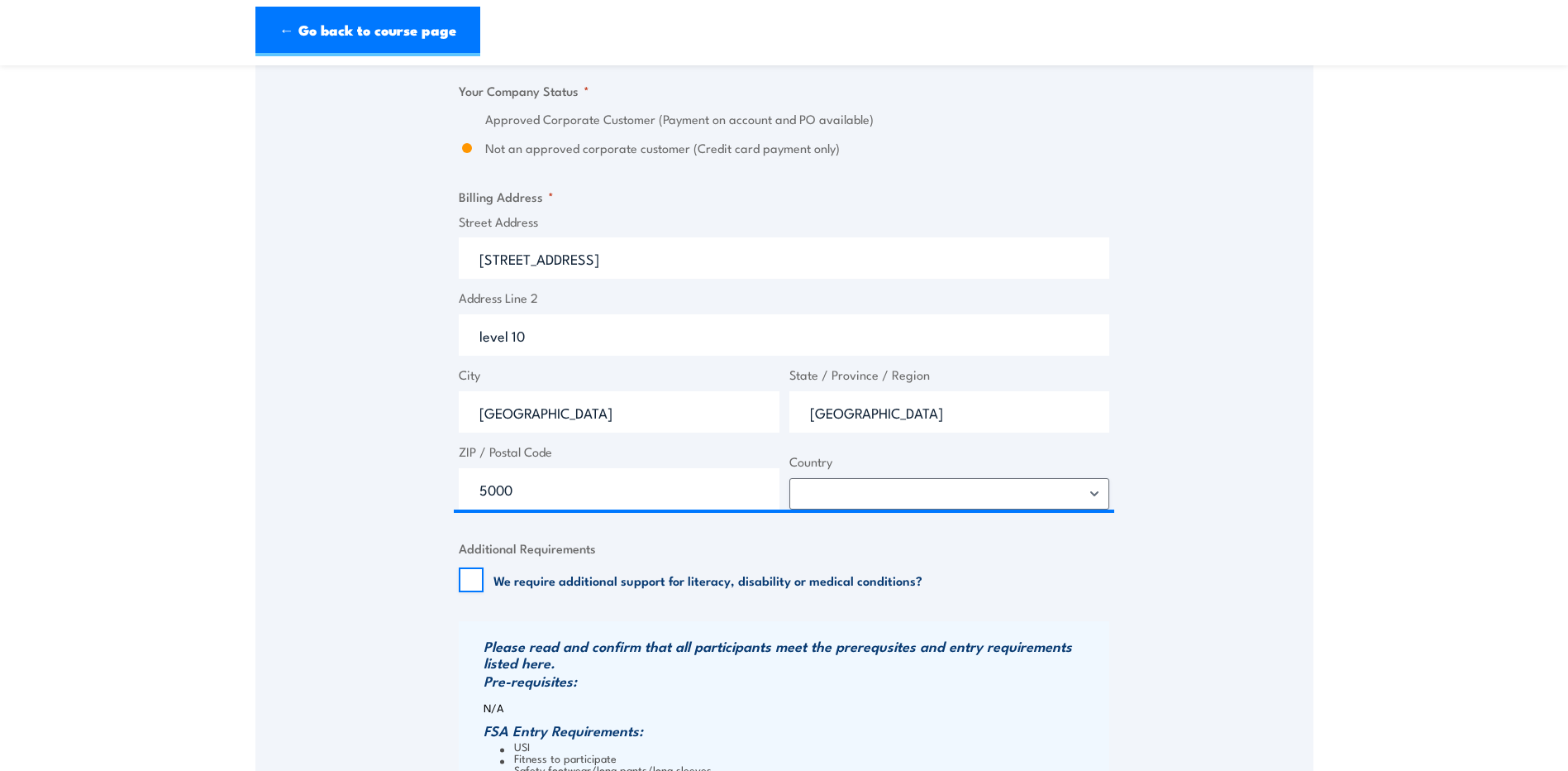
click at [1302, 394] on div "Speak to a specialist CALL [PHONE_NUMBER] CALL [PHONE_NUMBER] " * " indicates r…" at bounding box center [784, 66] width 1059 height 1875
click at [1215, 391] on div "Speak to a specialist CALL [PHONE_NUMBER] CALL [PHONE_NUMBER] " * " indicates r…" at bounding box center [784, 66] width 1059 height 1875
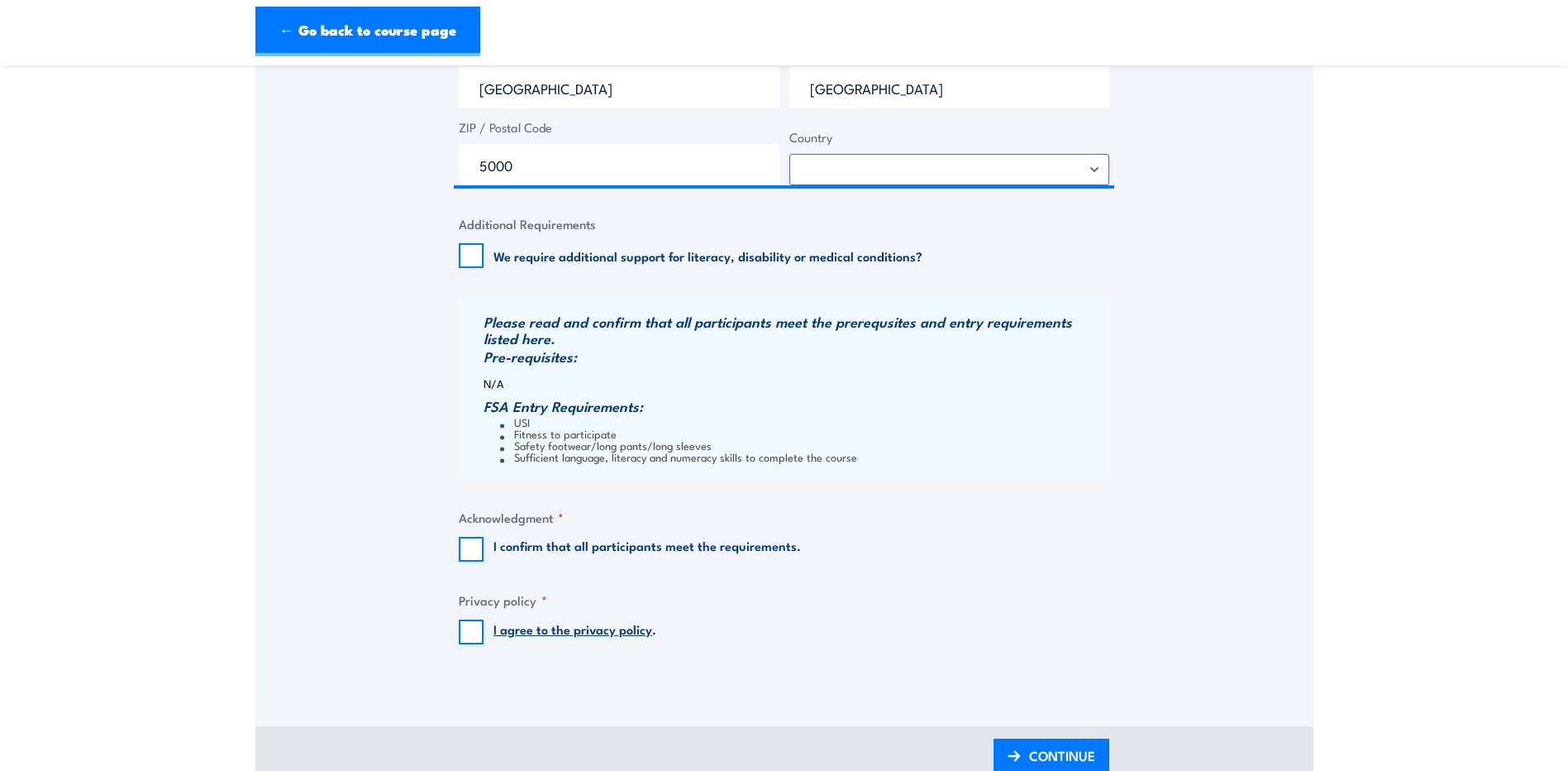
scroll to position [1488, 0]
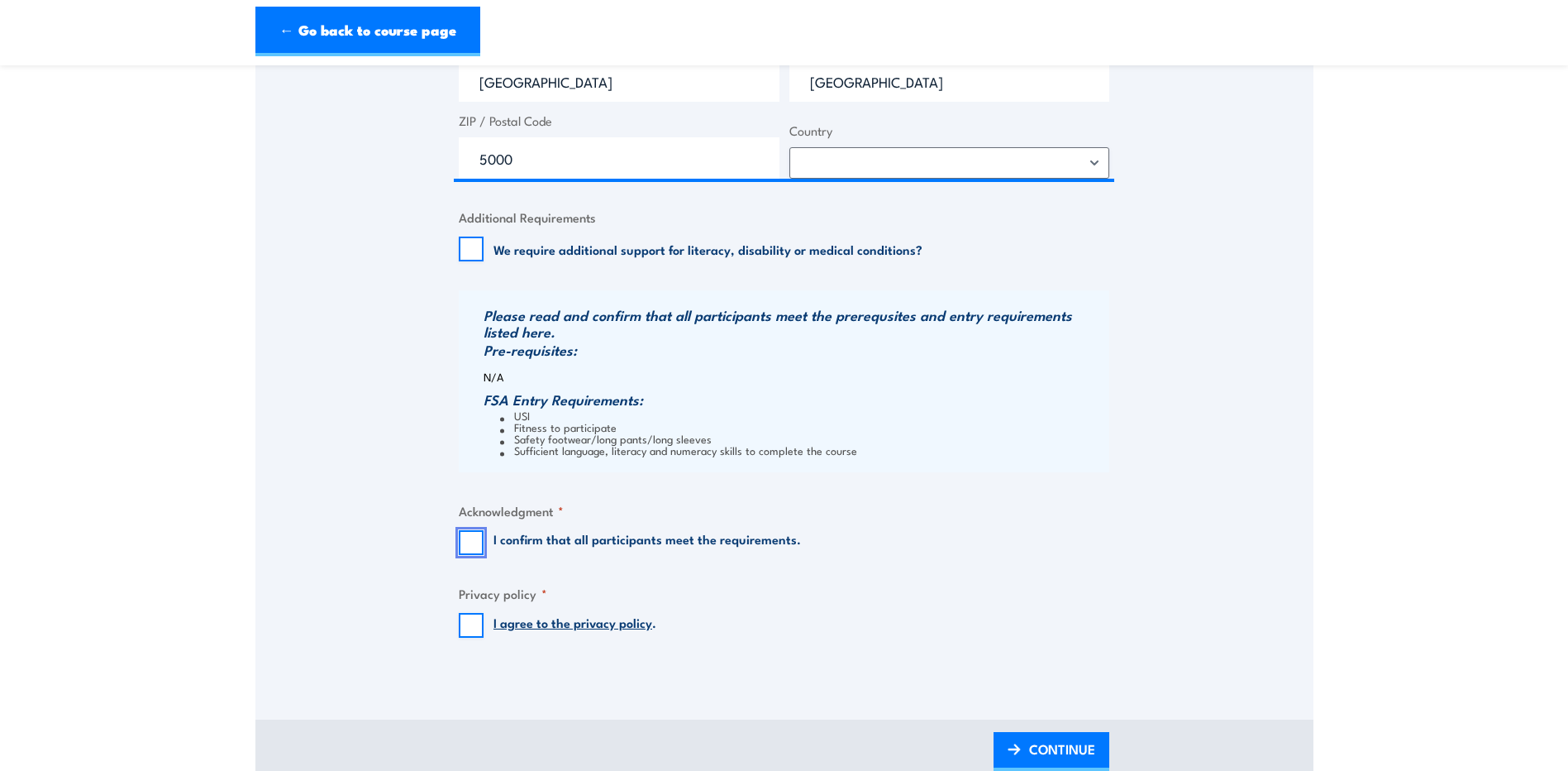
click at [480, 547] on input "I confirm that all participants meet the requirements." at bounding box center [471, 542] width 25 height 25
checkbox input "true"
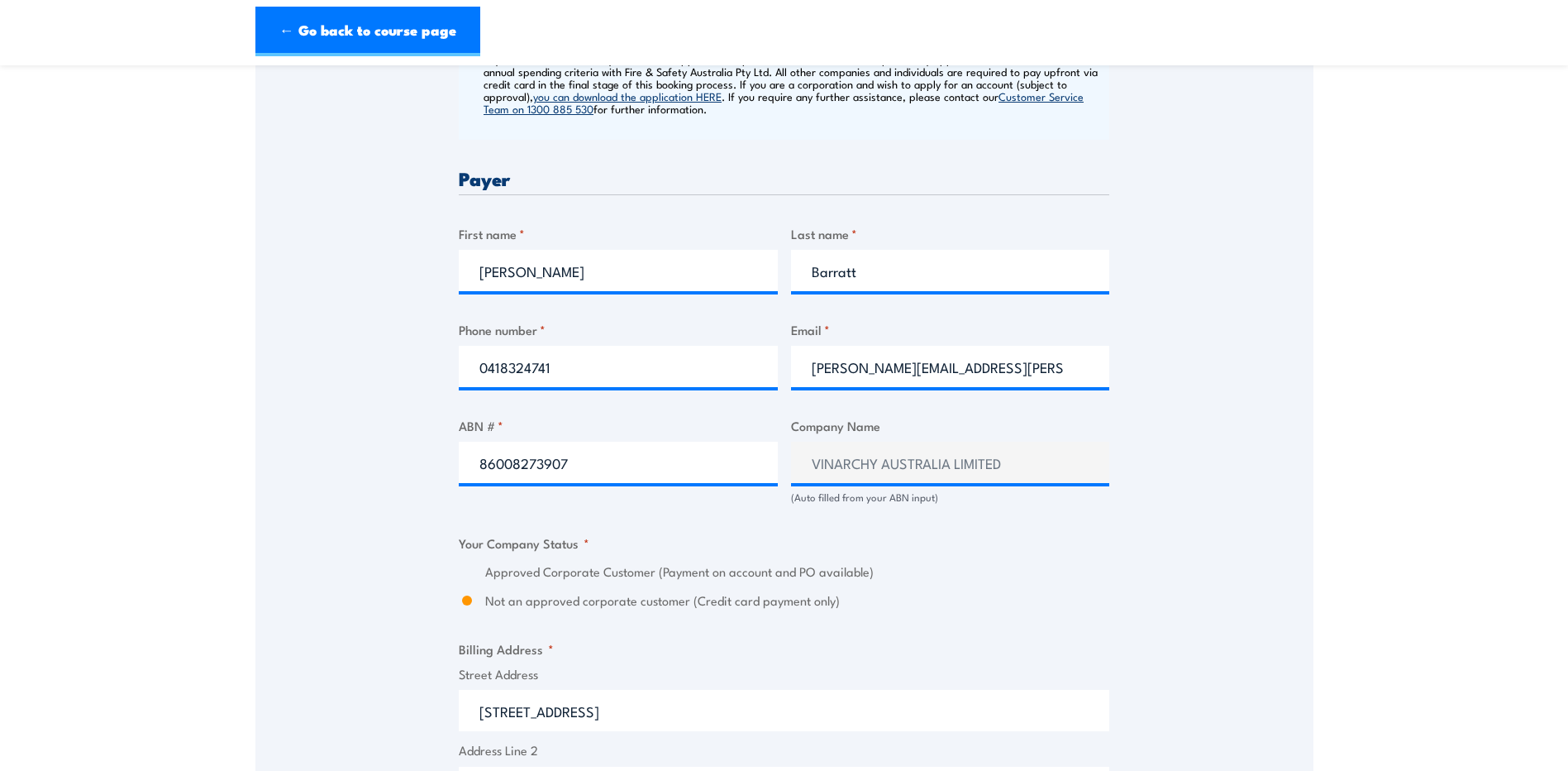
scroll to position [744, 0]
